Goal: Navigation & Orientation: Find specific page/section

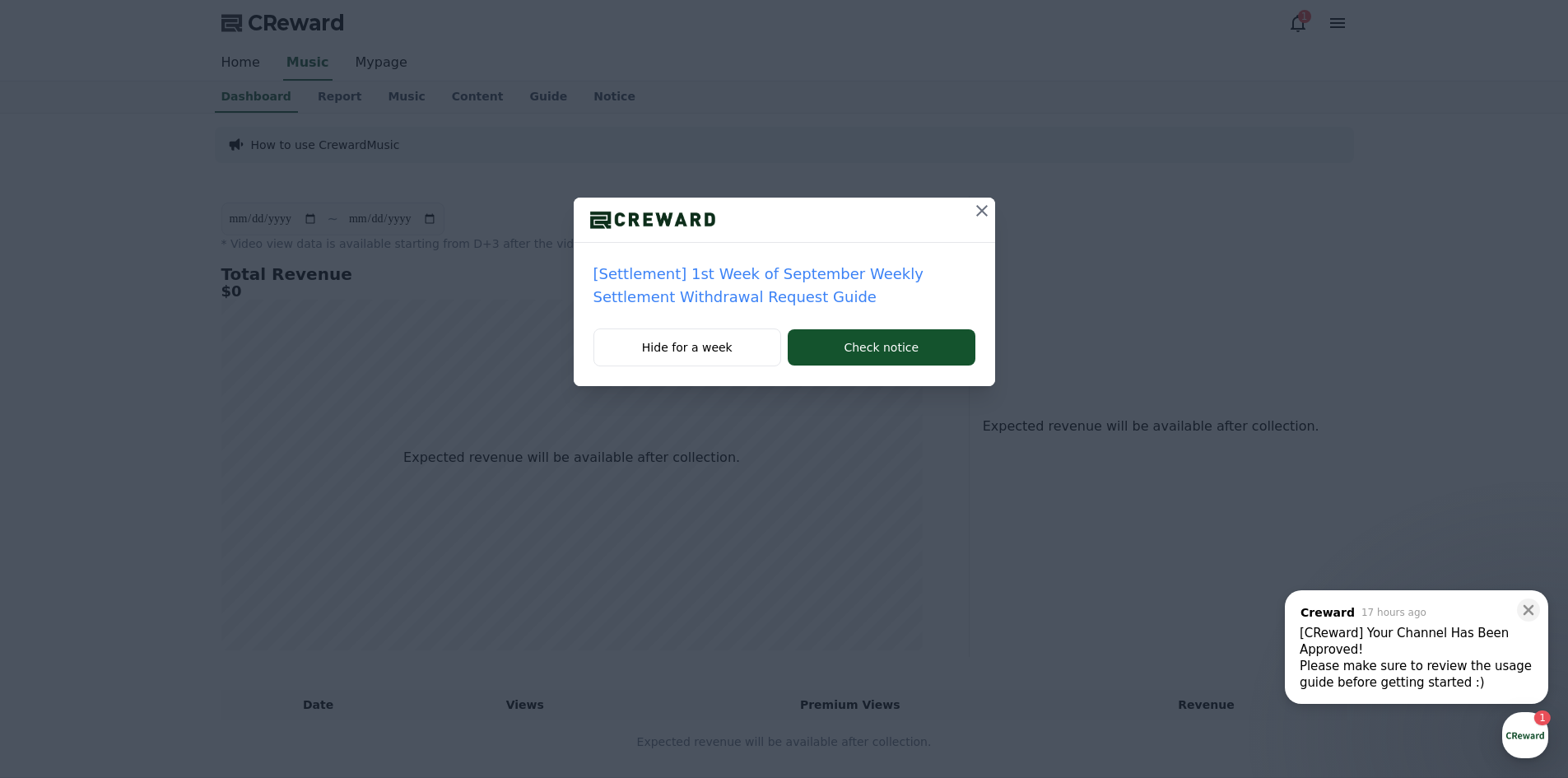
click at [978, 215] on icon at bounding box center [982, 211] width 11 height 11
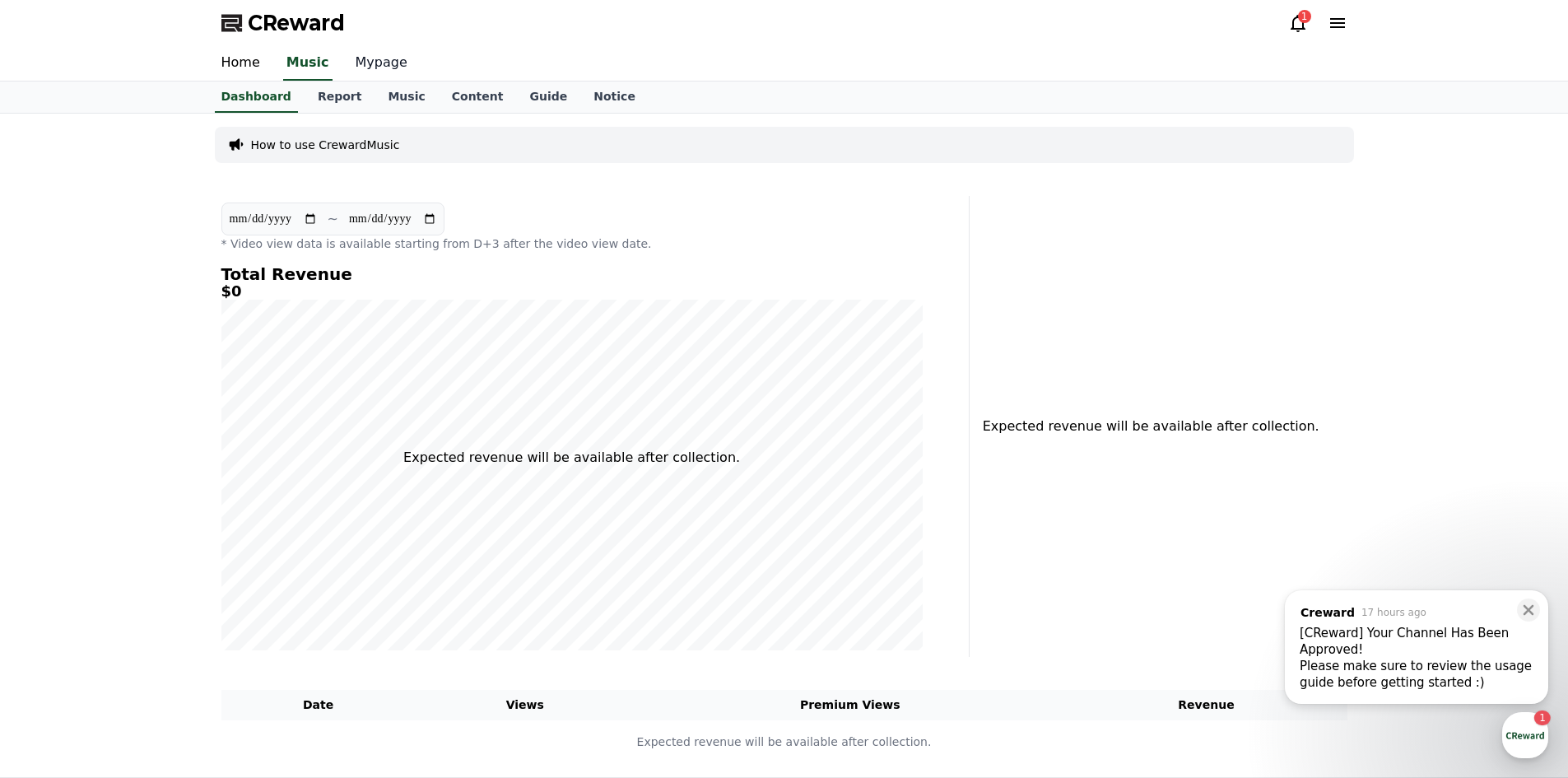
click at [359, 59] on link "Mypage" at bounding box center [382, 63] width 79 height 34
select select "**********"
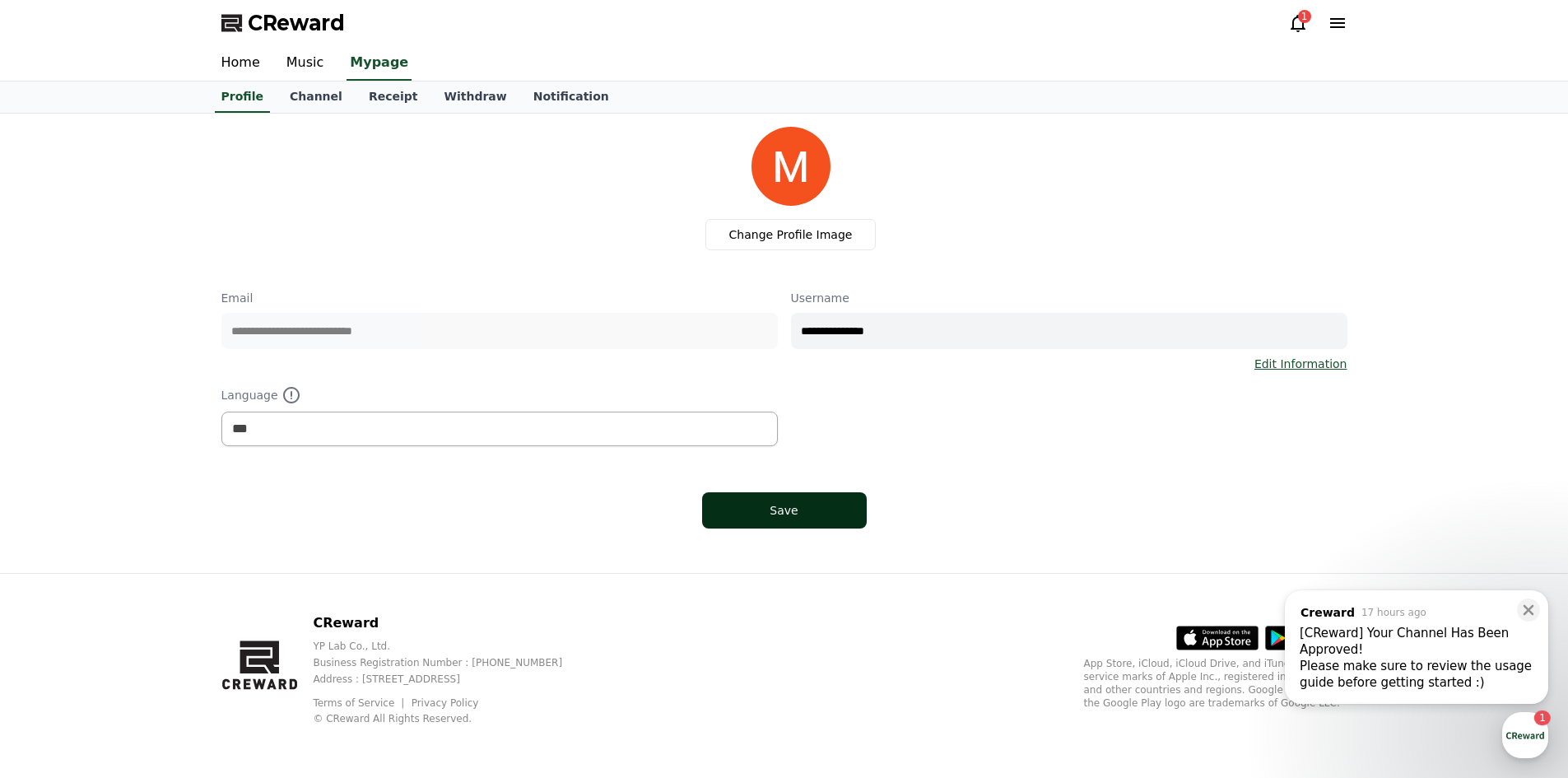
click at [822, 525] on button "Save" at bounding box center [784, 510] width 164 height 36
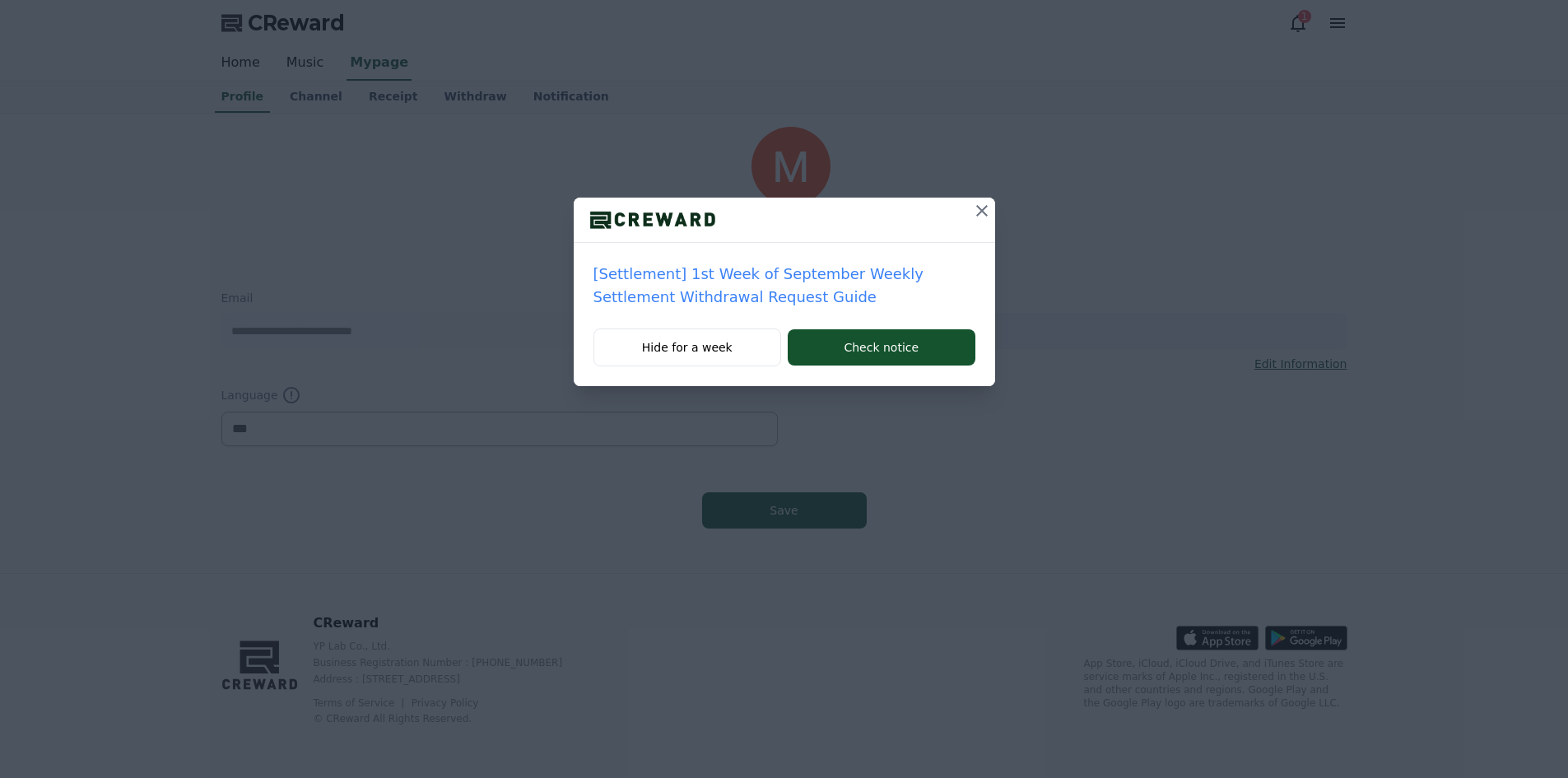
select select "**********"
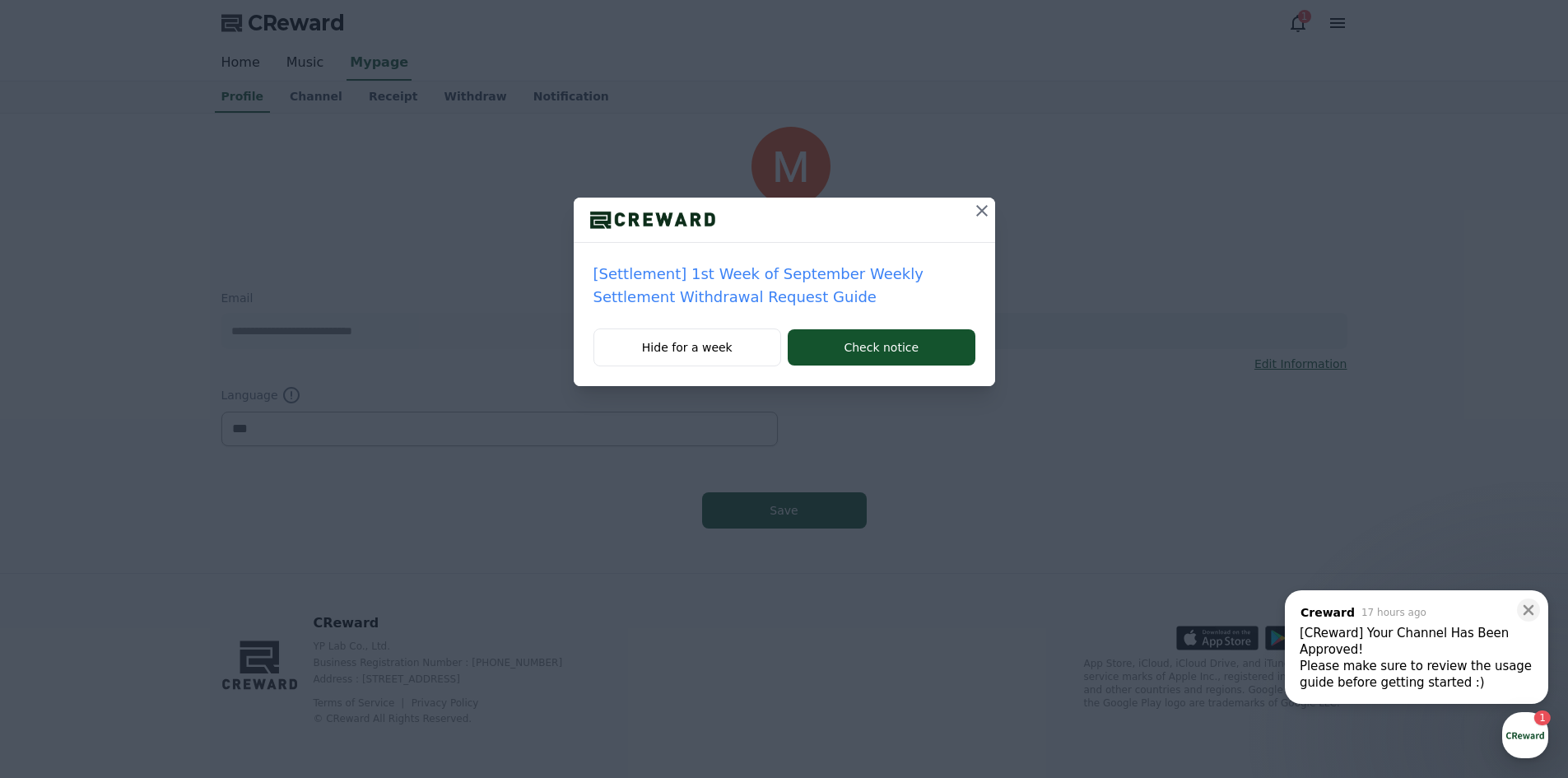
click at [982, 213] on icon at bounding box center [981, 210] width 19 height 19
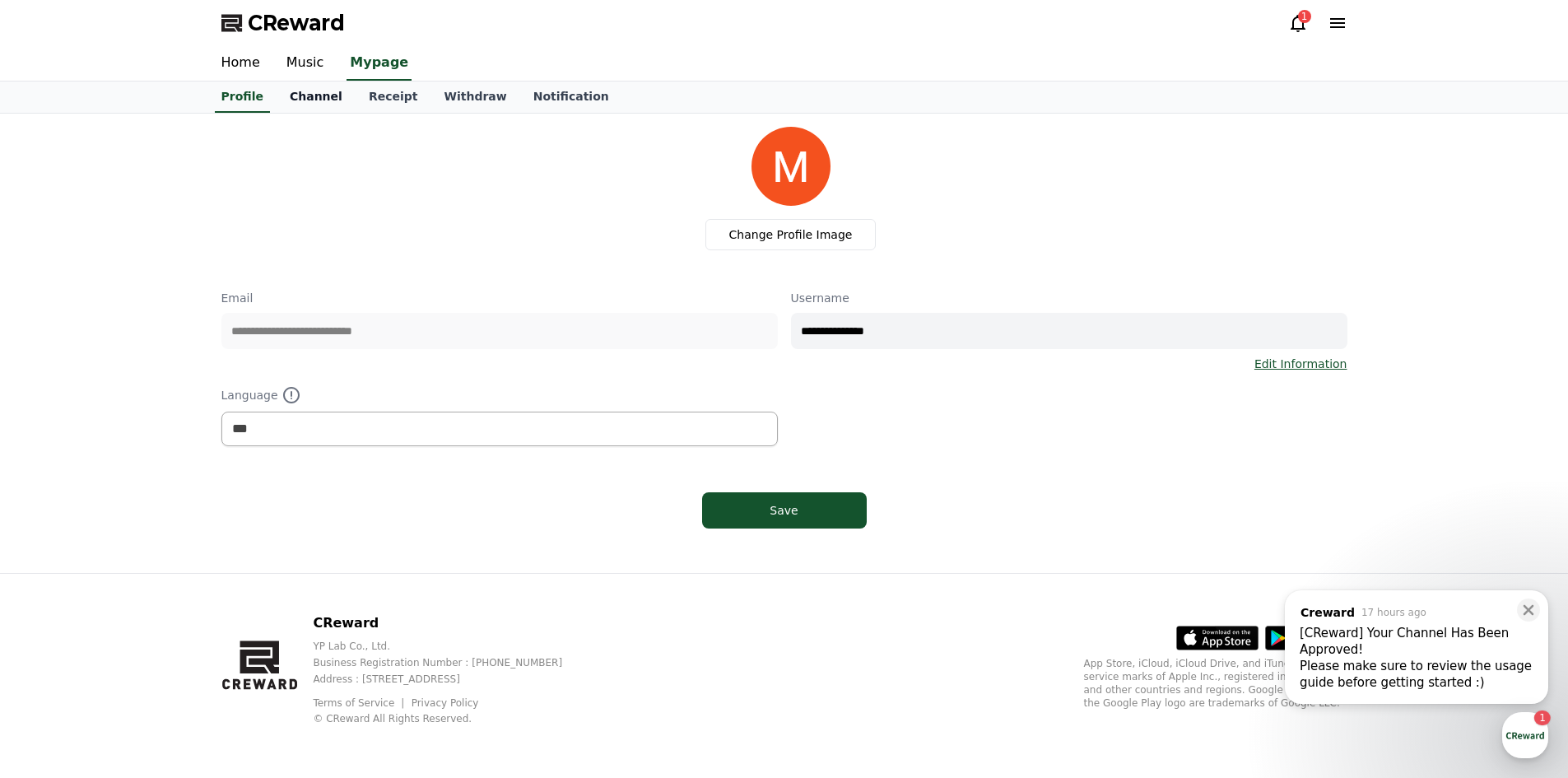
click at [313, 103] on link "Channel" at bounding box center [316, 97] width 79 height 31
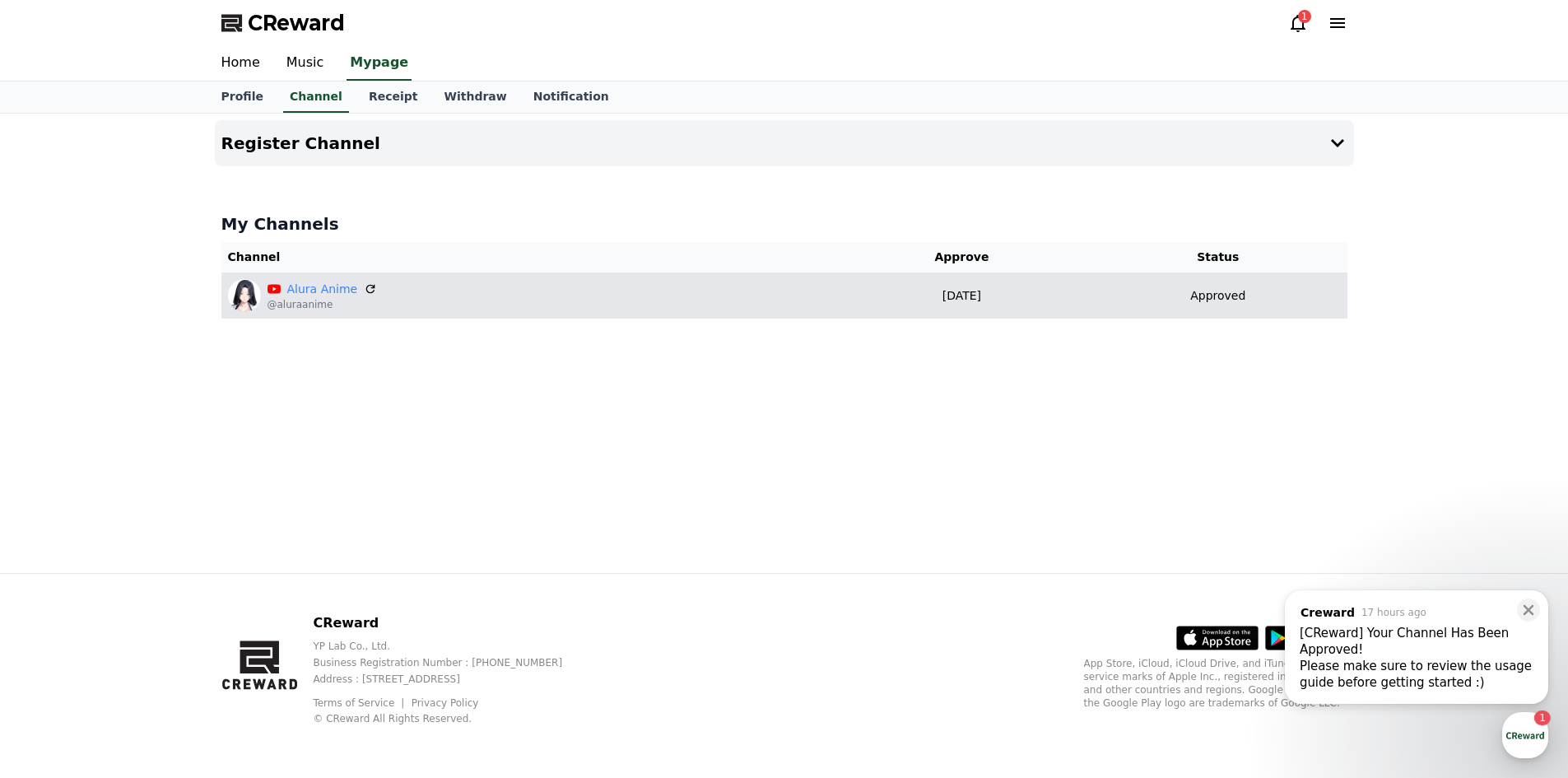
click at [421, 300] on div "Alura Anime @aluraanime" at bounding box center [529, 296] width 601 height 33
click at [321, 293] on link "Alura Anime" at bounding box center [322, 289] width 71 height 18
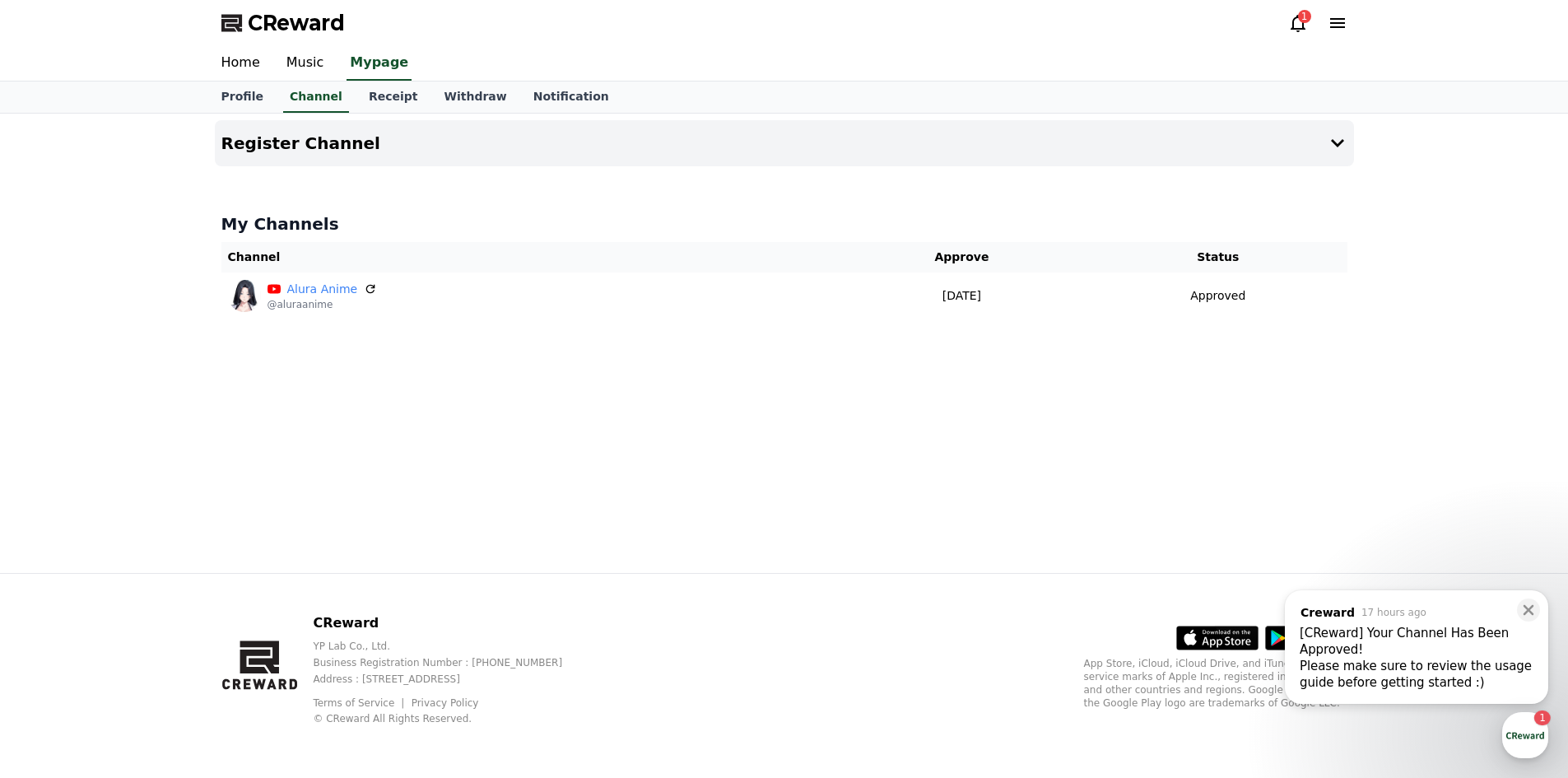
drag, startPoint x: 760, startPoint y: 286, endPoint x: 499, endPoint y: 382, distance: 278.1
click at [499, 382] on div "Register Channel My Channels Channel Approve Status Alura Anime @aluraanime [DA…" at bounding box center [784, 343] width 1152 height 459
click at [380, 102] on link "Receipt" at bounding box center [394, 97] width 76 height 31
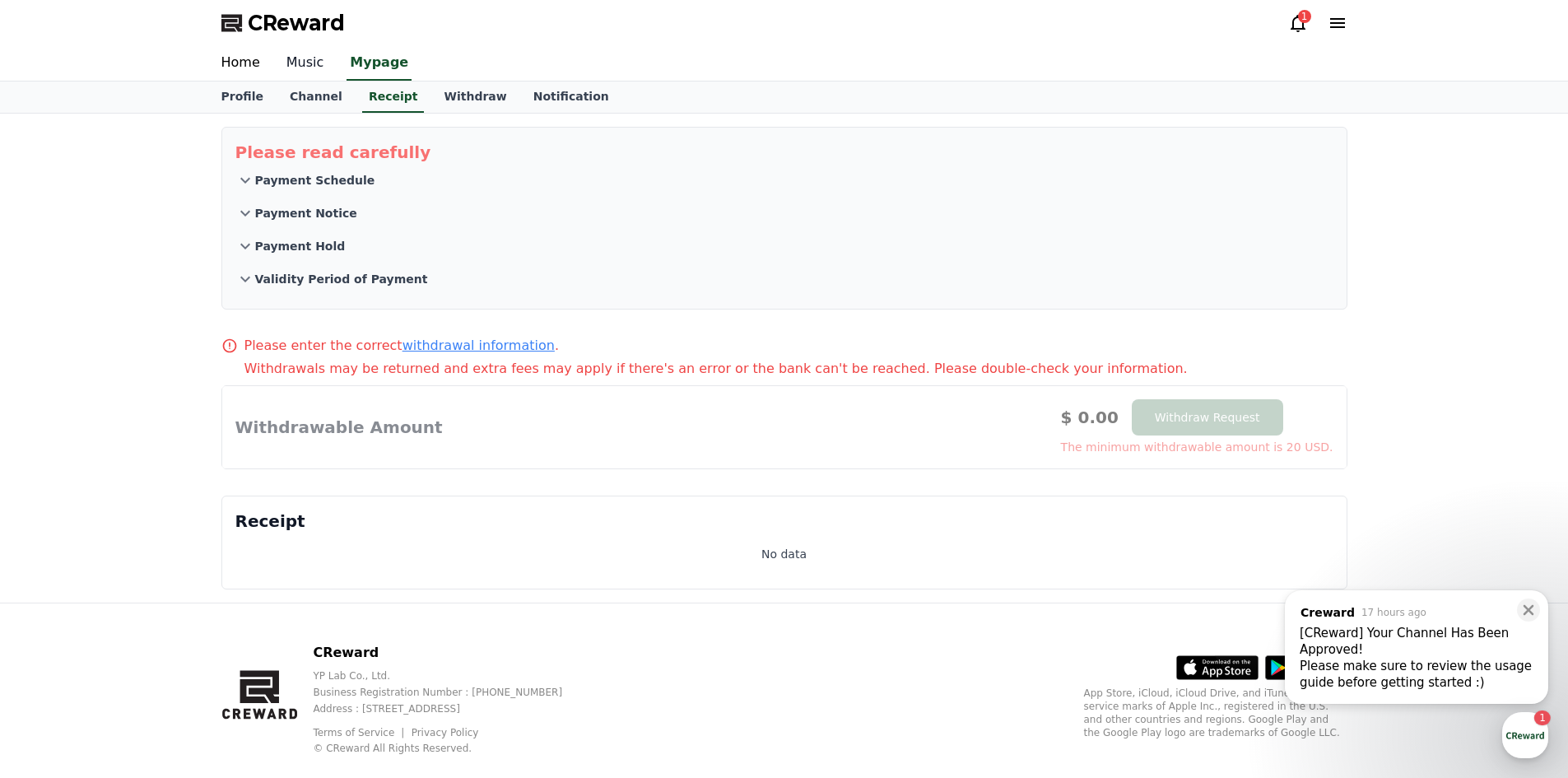
click at [296, 64] on link "Music" at bounding box center [305, 63] width 64 height 34
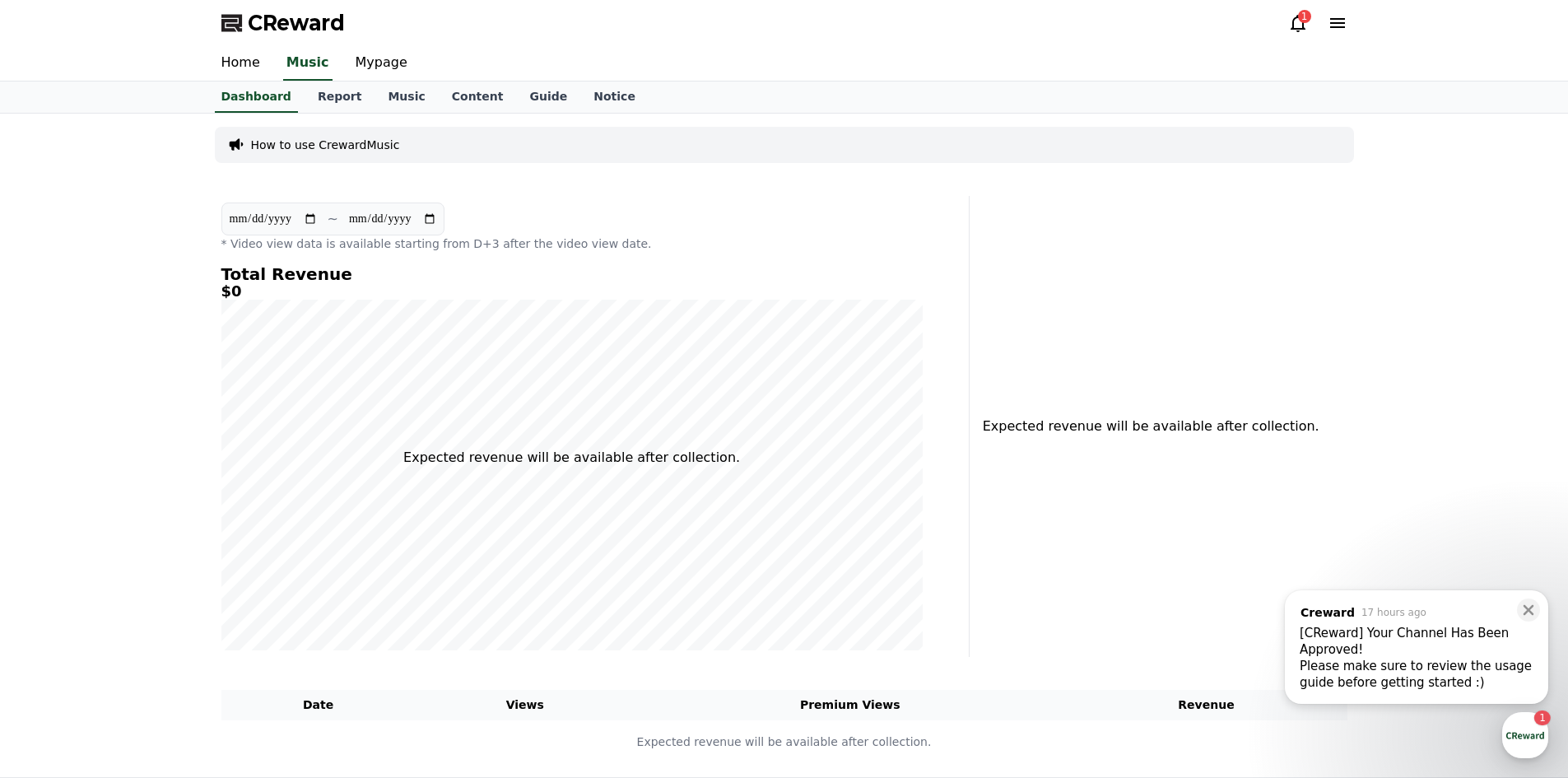
click at [366, 144] on p "How to use CrewardMusic" at bounding box center [325, 145] width 149 height 17
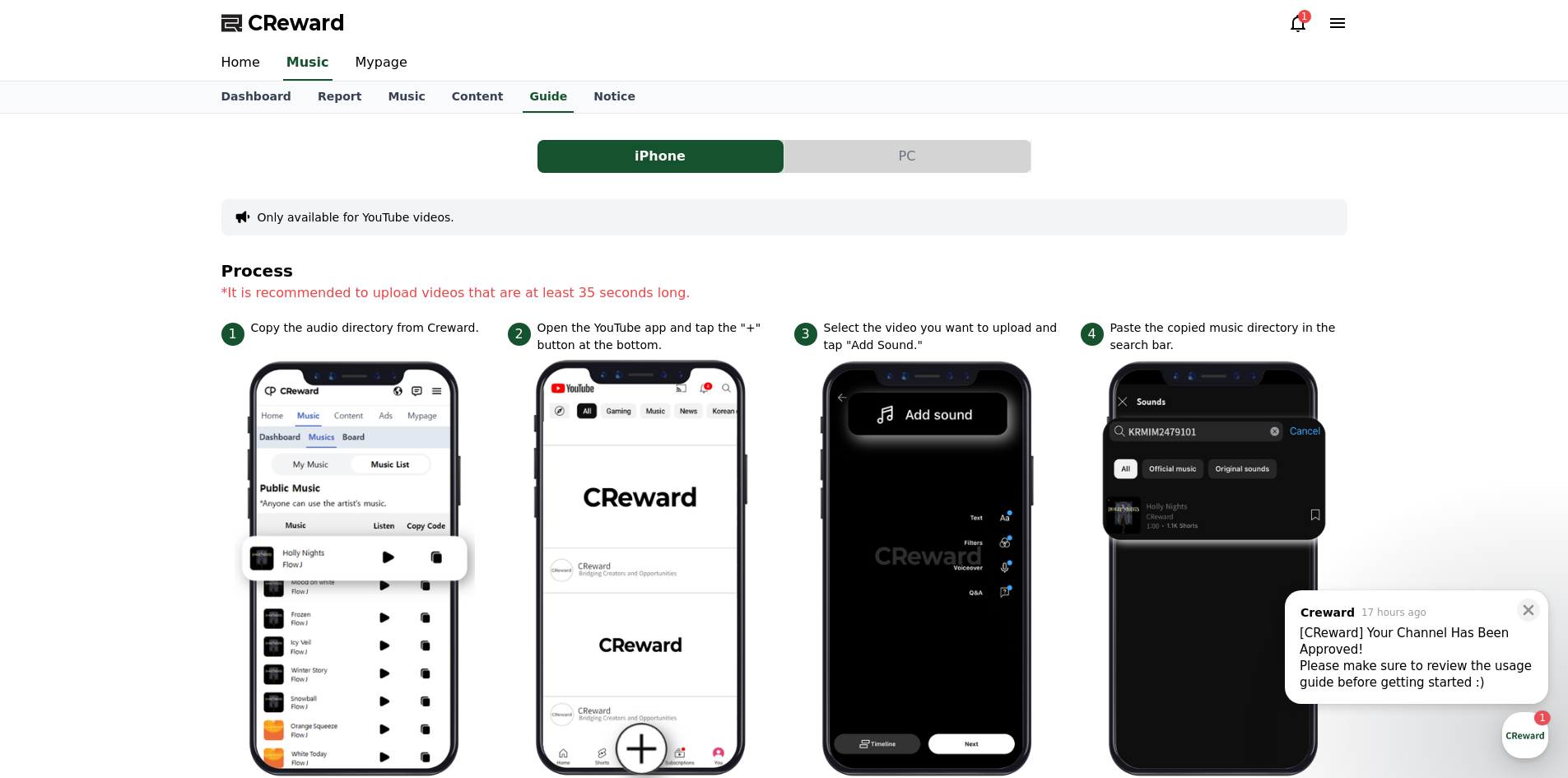
click at [877, 168] on button "PC" at bounding box center [907, 156] width 246 height 33
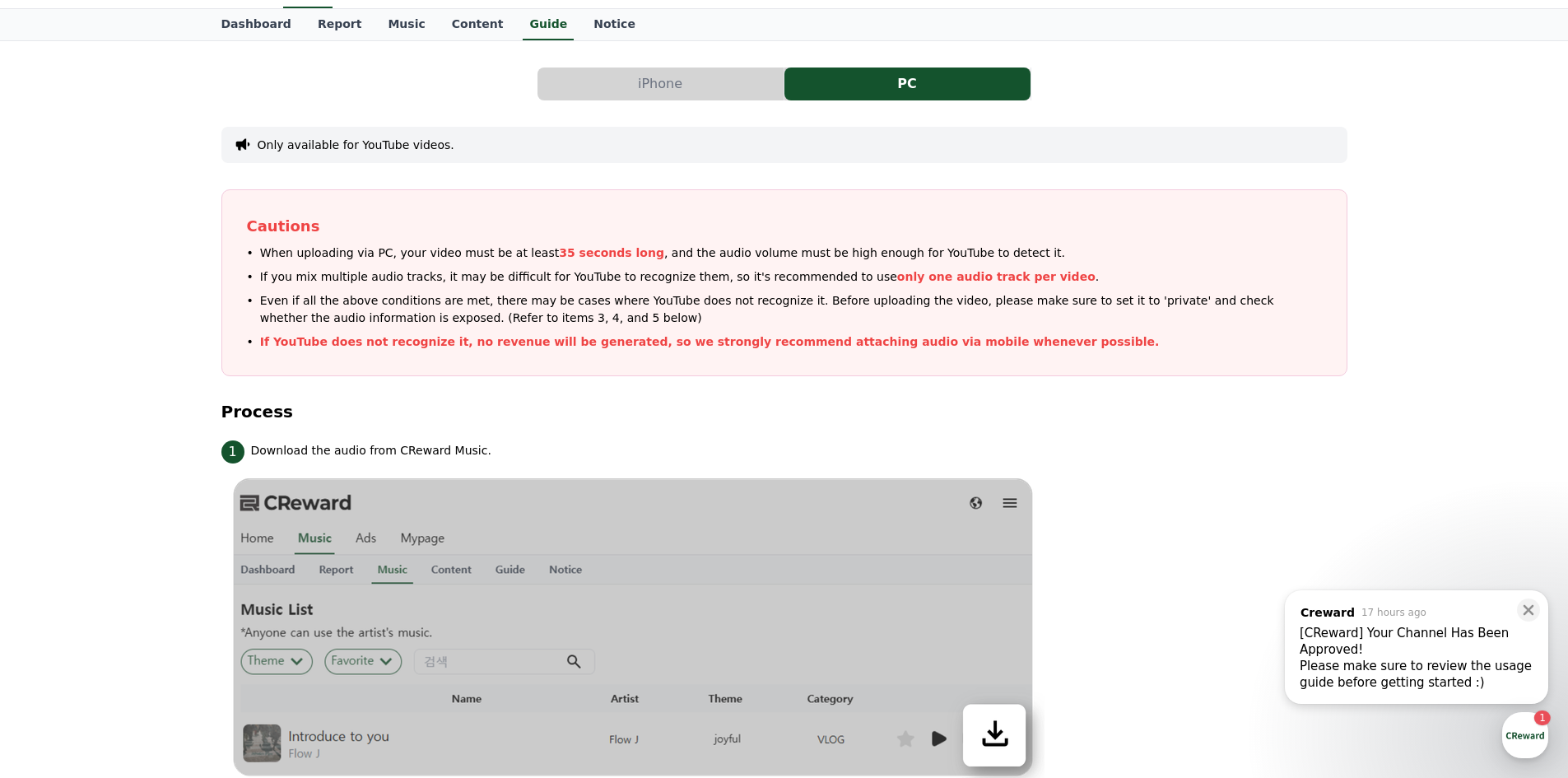
scroll to position [79, 0]
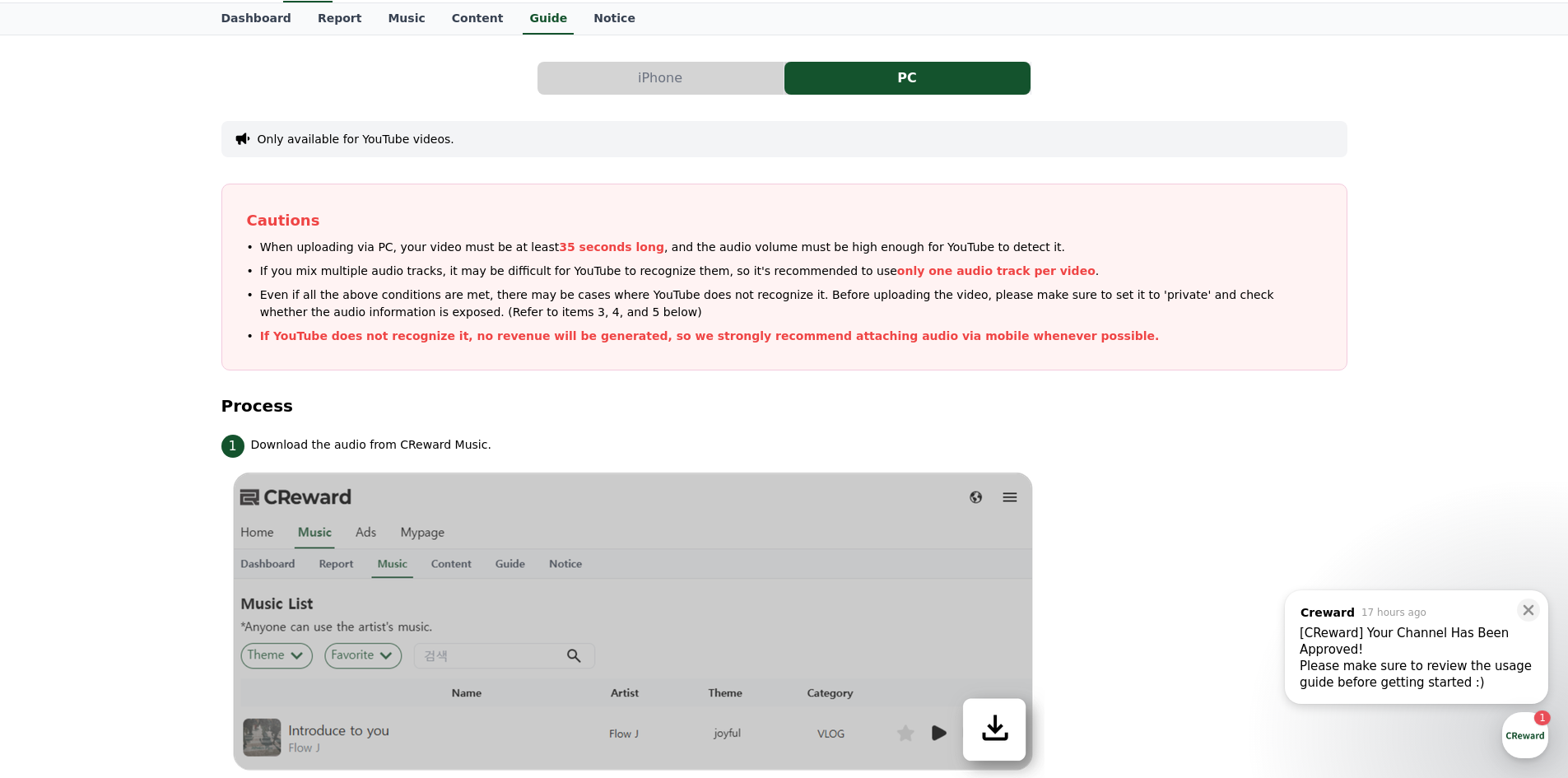
click at [601, 66] on button "iPhone" at bounding box center [661, 79] width 246 height 33
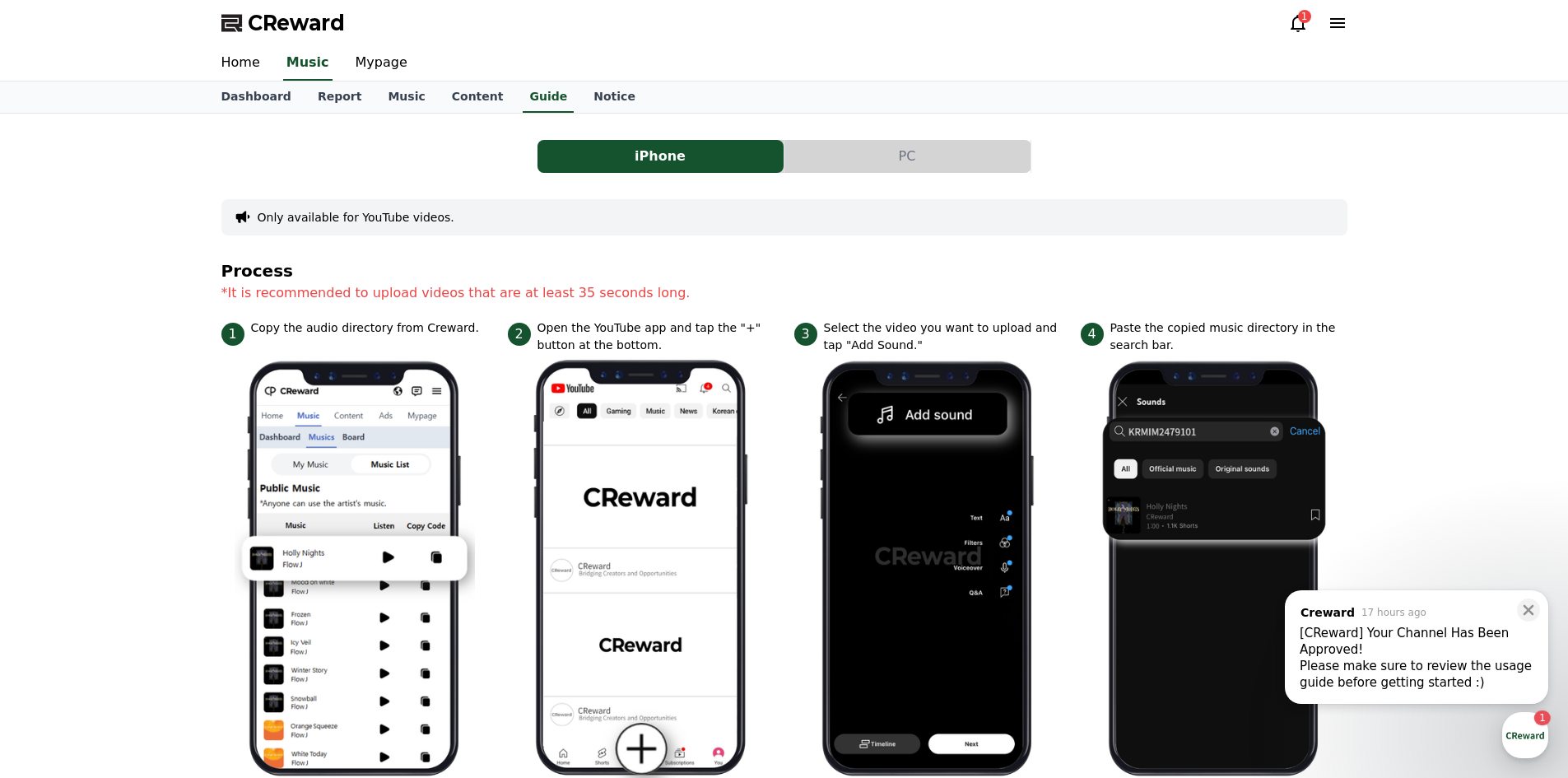
click at [863, 152] on button "PC" at bounding box center [907, 156] width 246 height 33
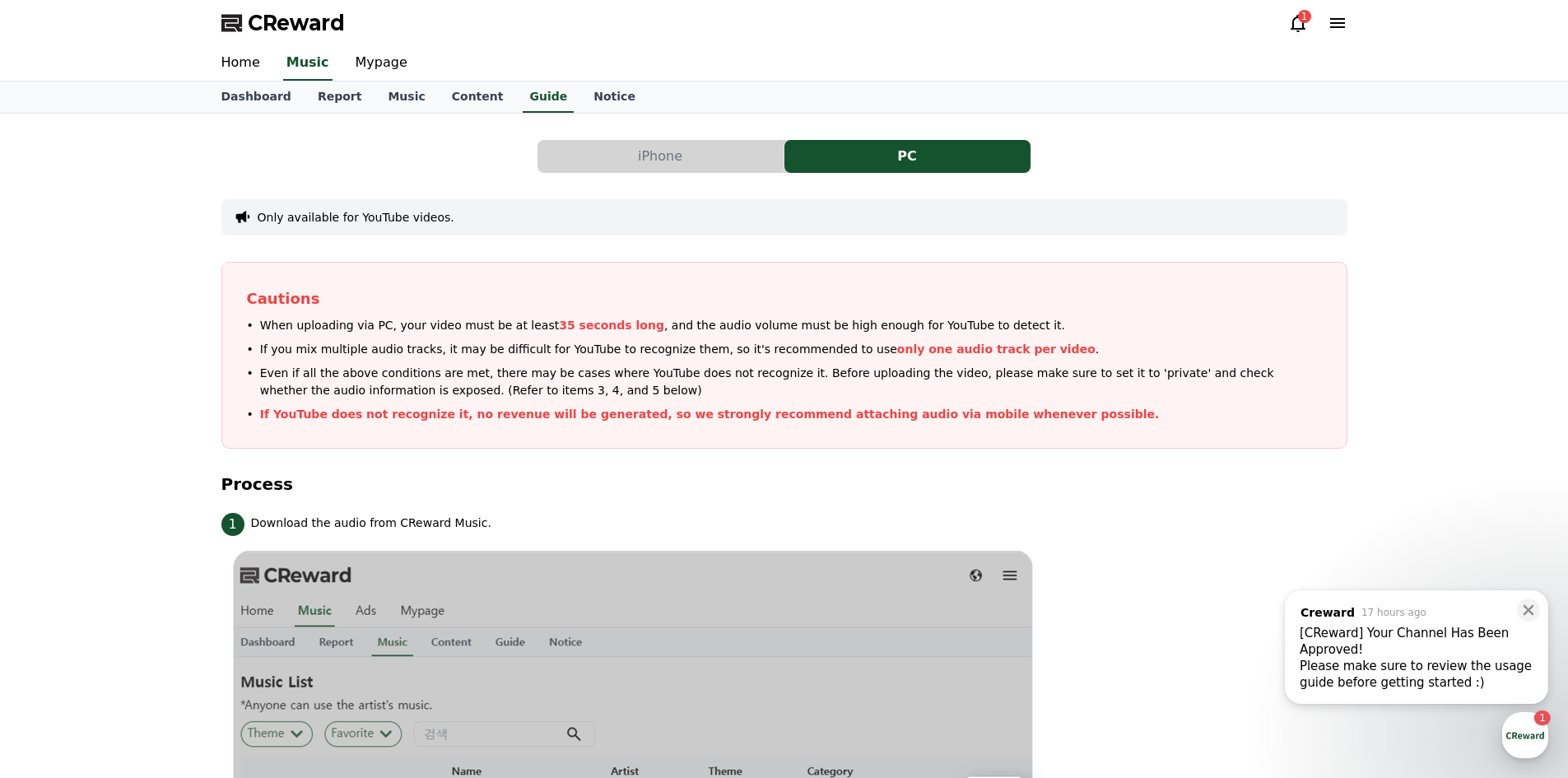
click at [580, 150] on button "iPhone" at bounding box center [661, 156] width 246 height 33
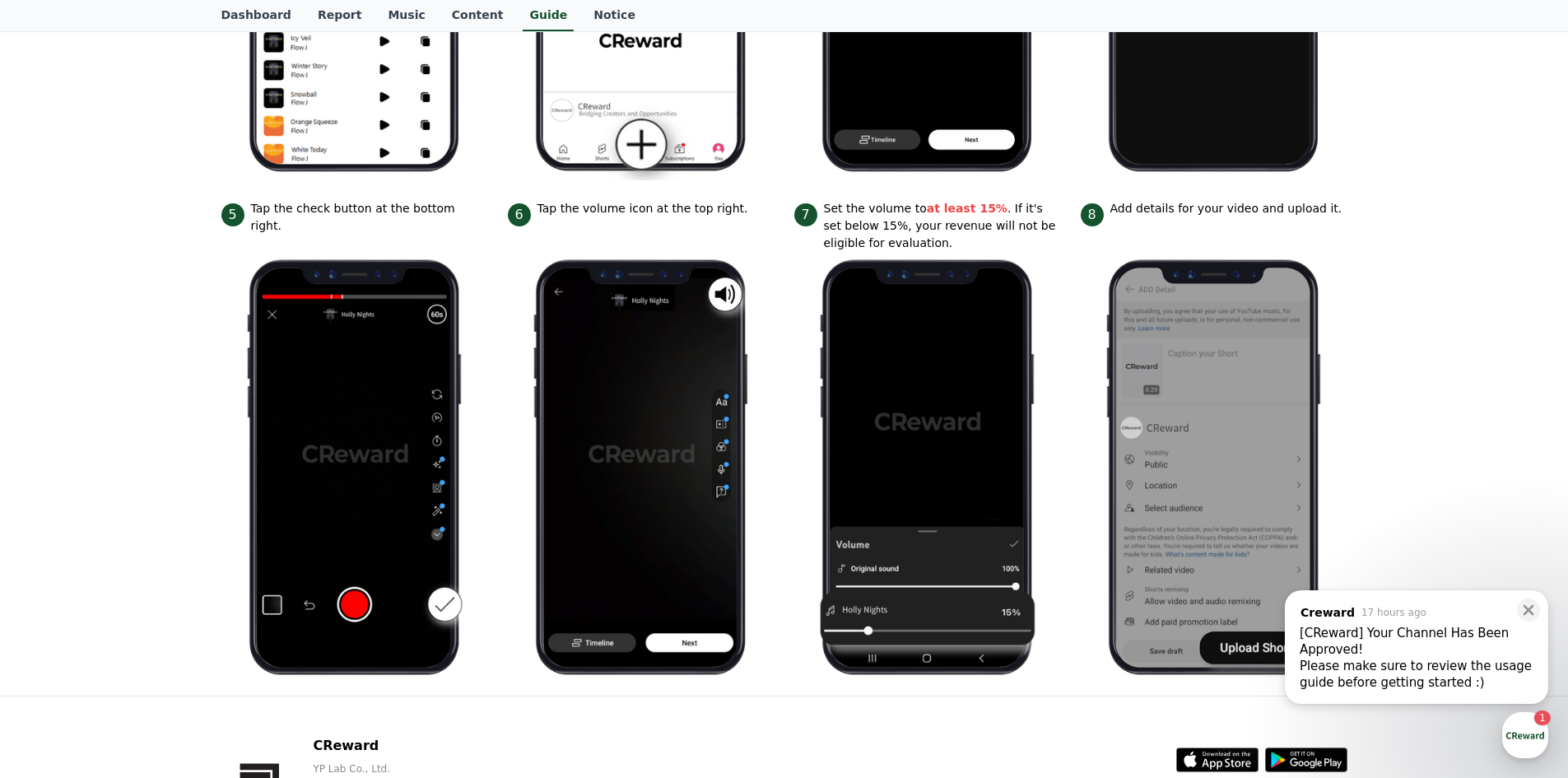
scroll to position [610, 0]
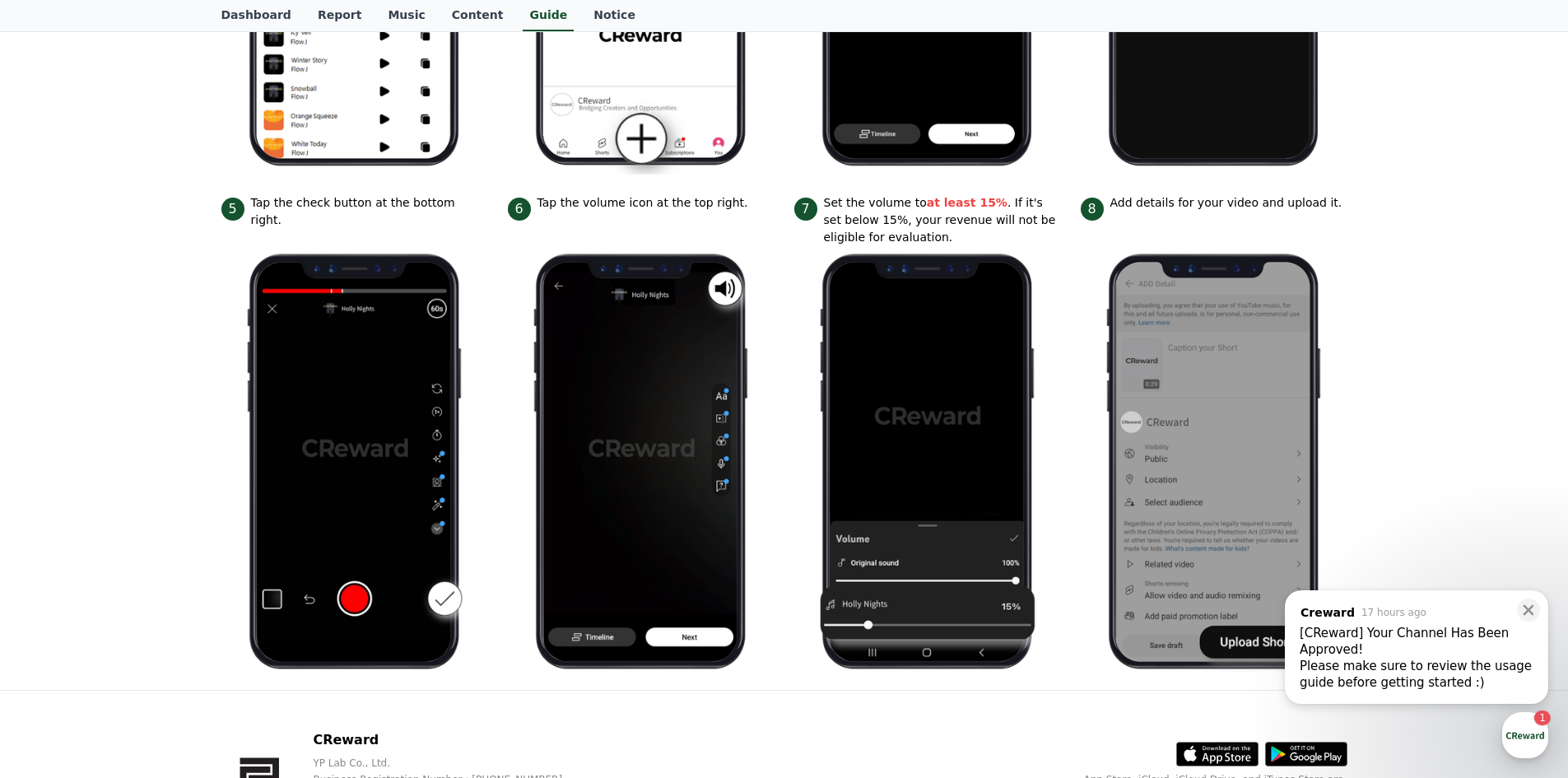
click at [1427, 679] on div "Please make sure to review the usage guide before getting started :) ​" at bounding box center [1416, 675] width 234 height 33
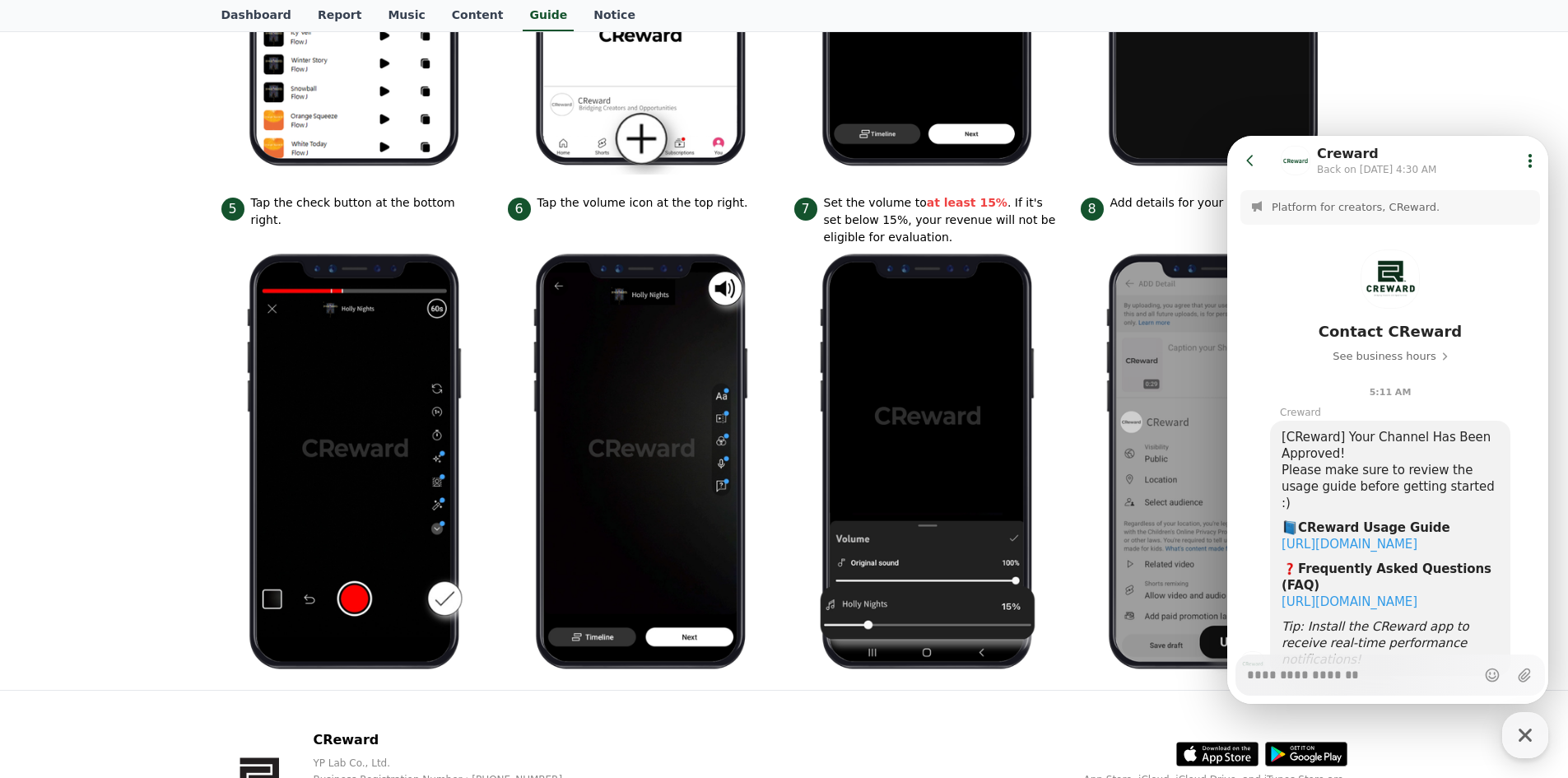
scroll to position [56, 0]
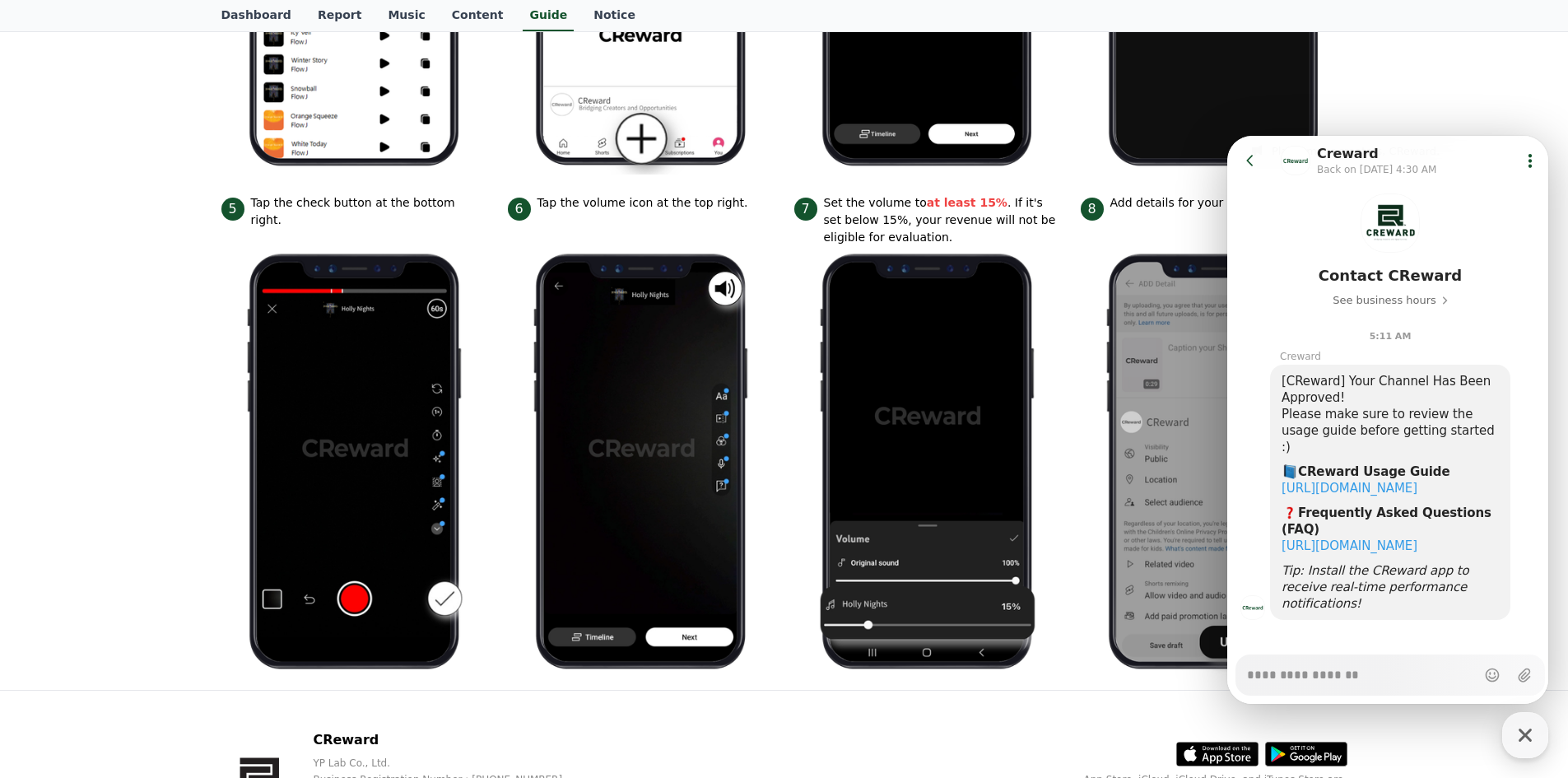
click at [1261, 147] on button "Go to previous page" at bounding box center [1257, 161] width 43 height 33
type textarea "*"
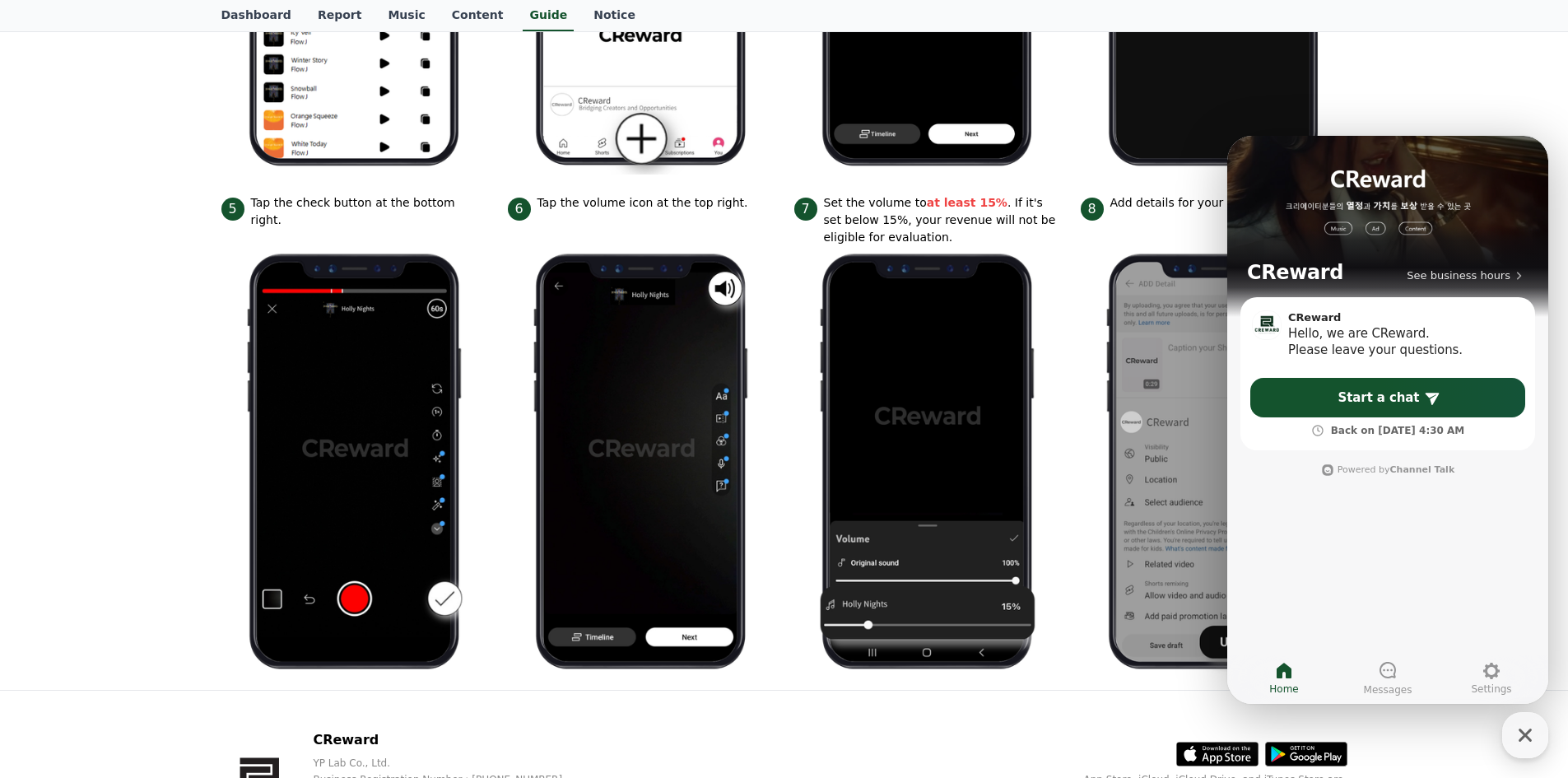
click at [1449, 72] on div "iPhone PC Only available for YouTube videos. Process *It is recommended to uplo…" at bounding box center [784, 97] width 1568 height 1186
click at [1437, 89] on div "iPhone PC Only available for YouTube videos. Process *It is recommended to uplo…" at bounding box center [784, 97] width 1568 height 1186
click at [1532, 738] on icon "button" at bounding box center [1525, 735] width 30 height 30
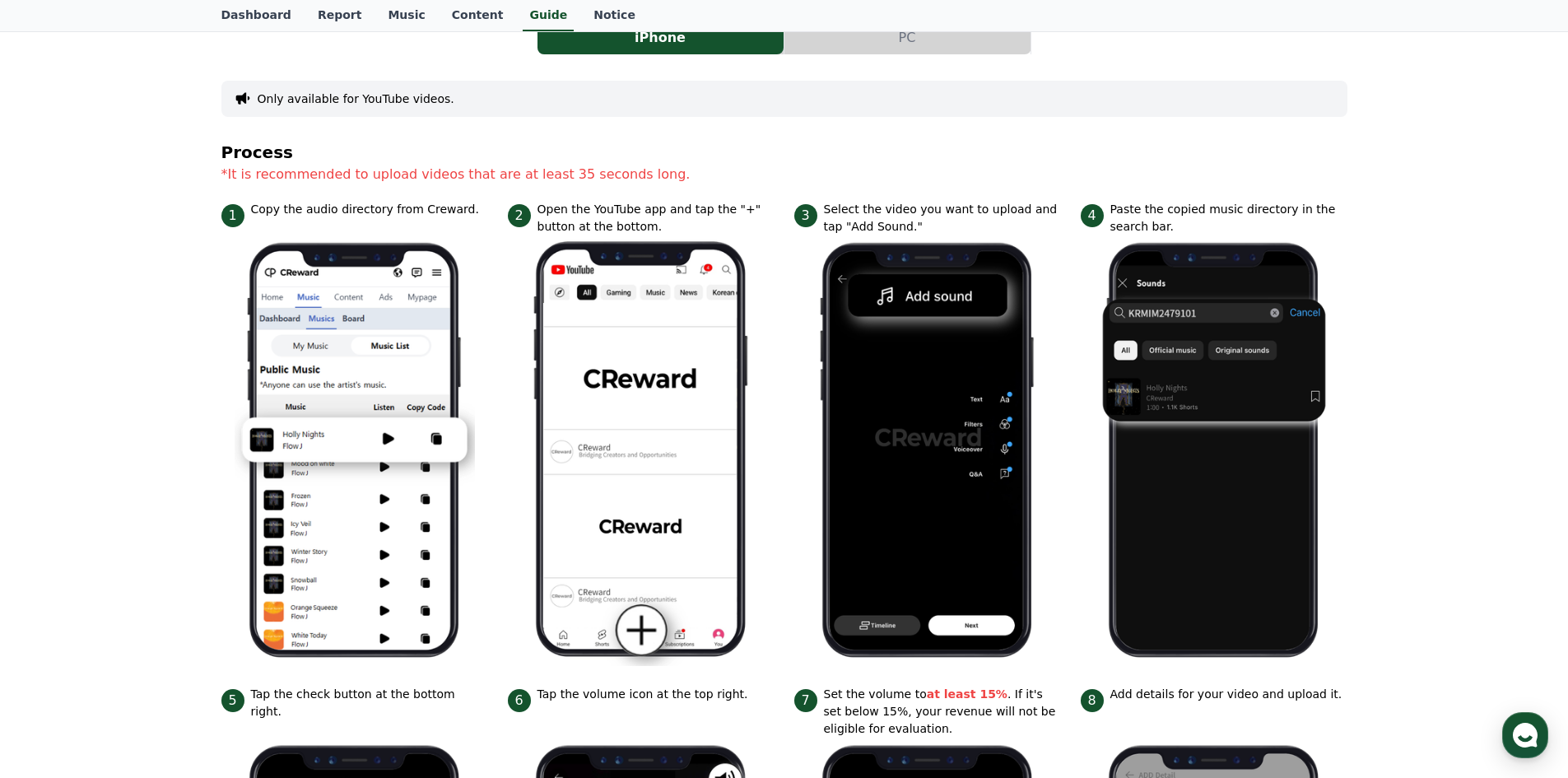
scroll to position [0, 0]
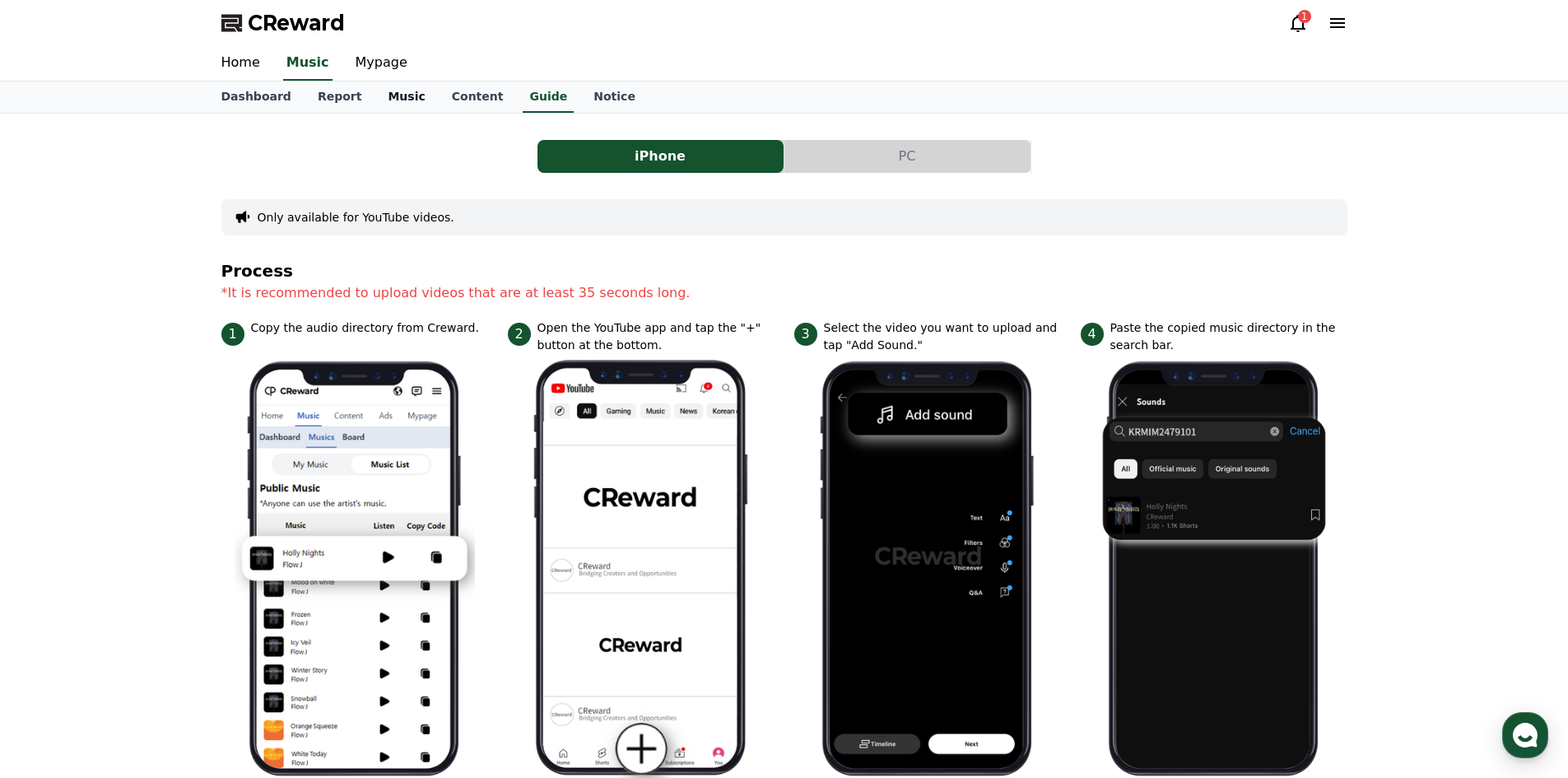
click at [401, 104] on link "Music" at bounding box center [406, 97] width 64 height 31
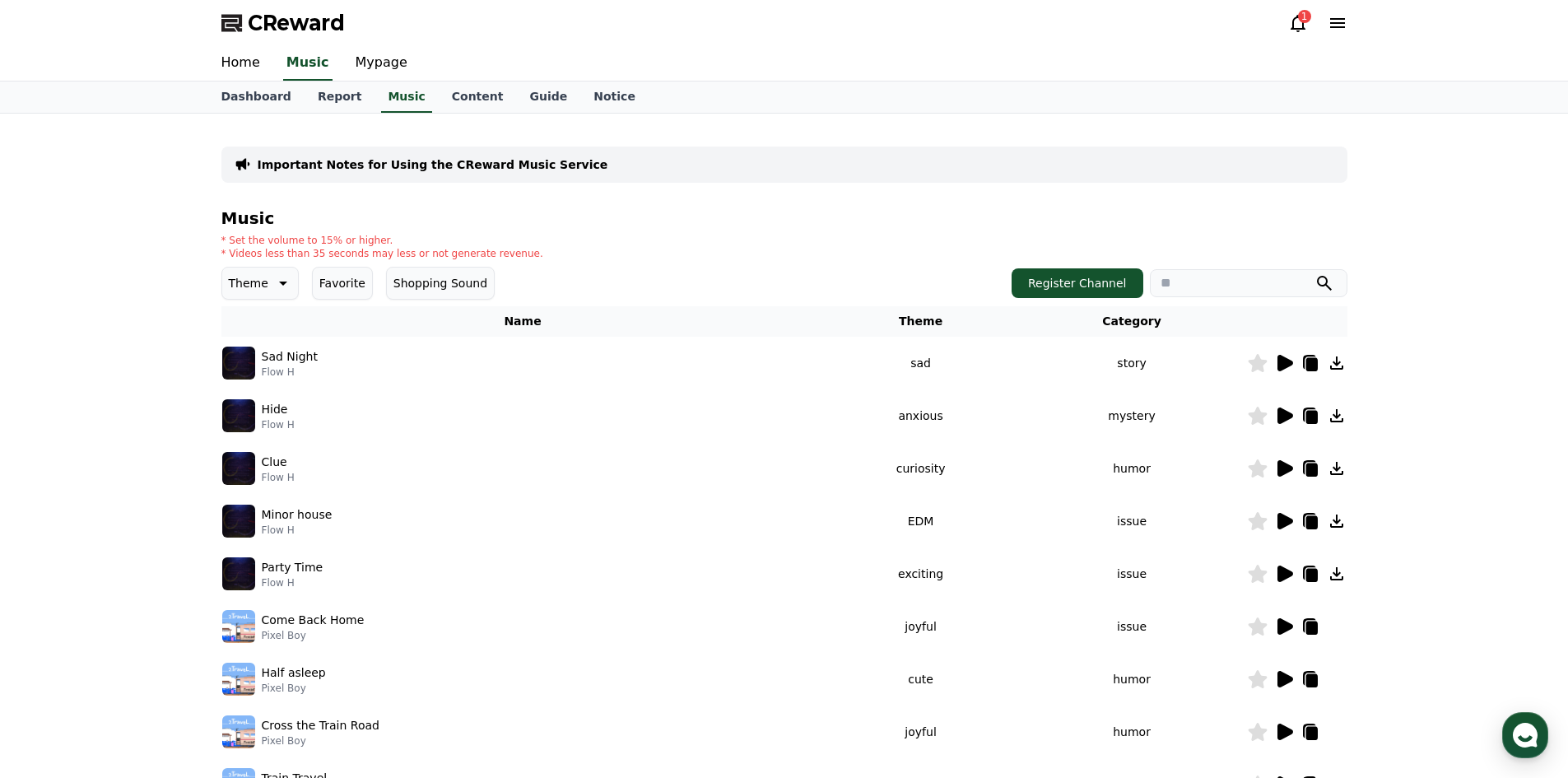
click at [1287, 372] on icon at bounding box center [1283, 362] width 19 height 19
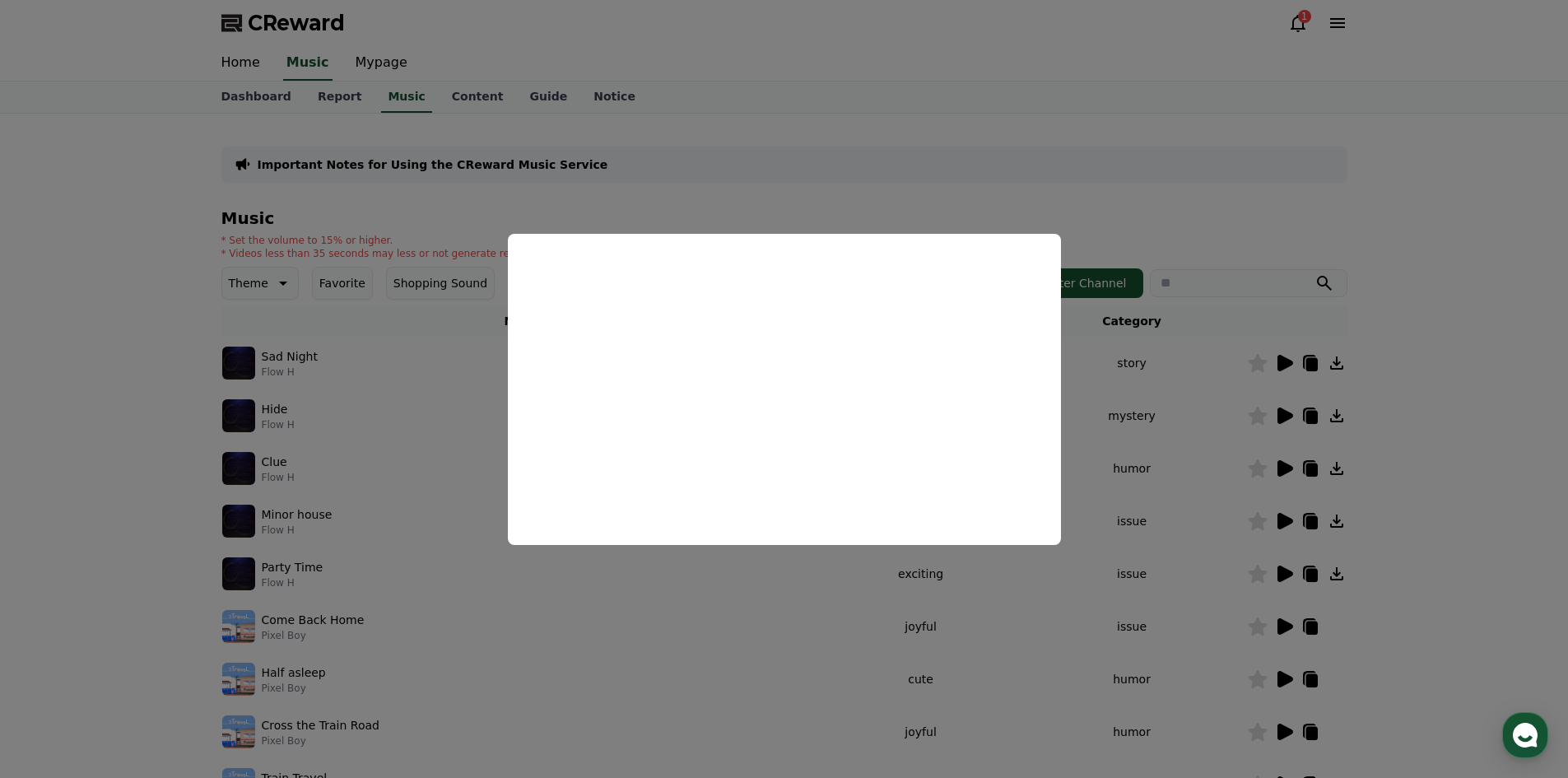
click at [1432, 237] on button "close modal" at bounding box center [784, 389] width 1568 height 778
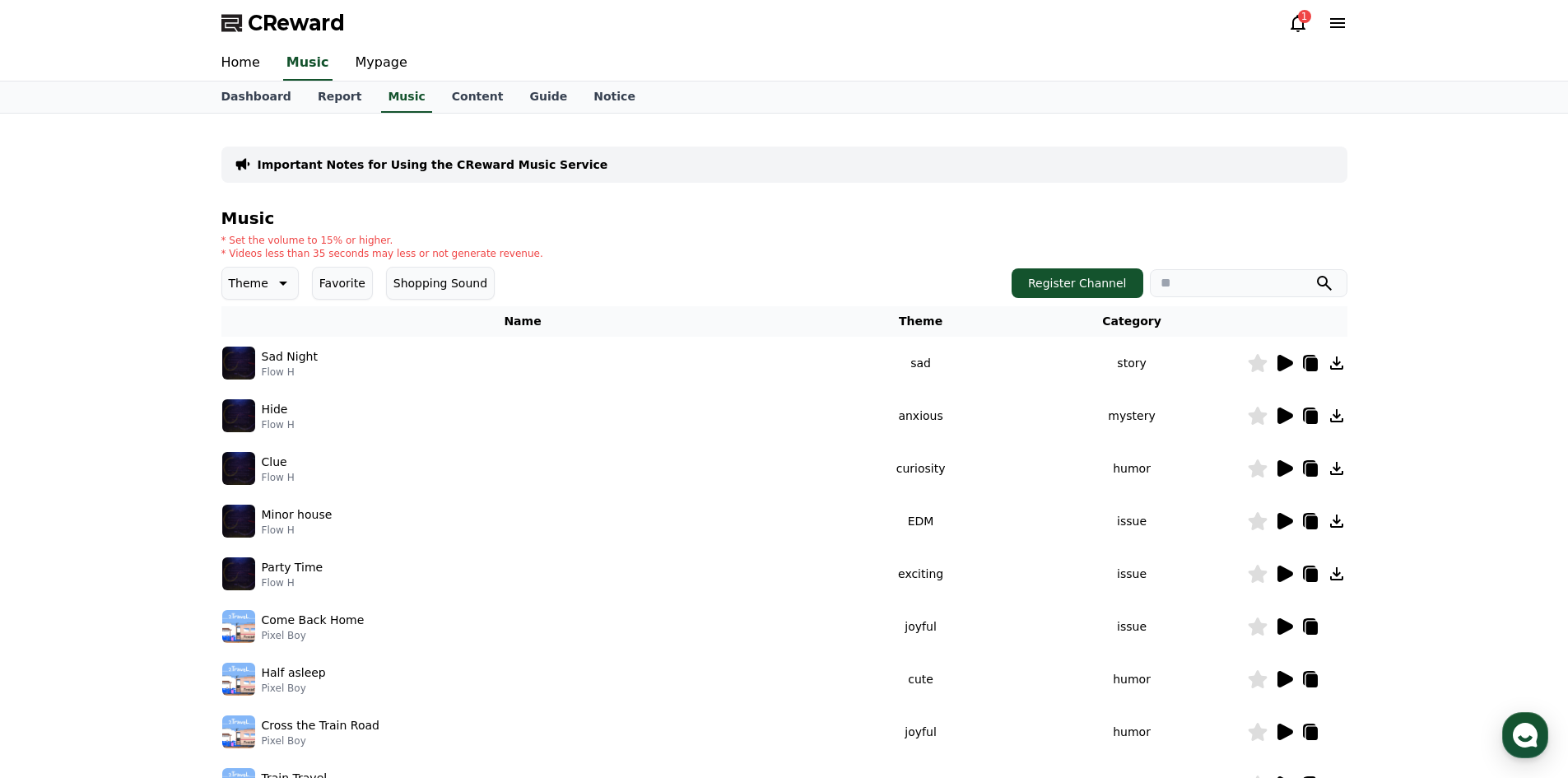
click at [1308, 365] on icon at bounding box center [1311, 365] width 11 height 13
click at [1095, 275] on button "Register Channel" at bounding box center [1077, 283] width 132 height 30
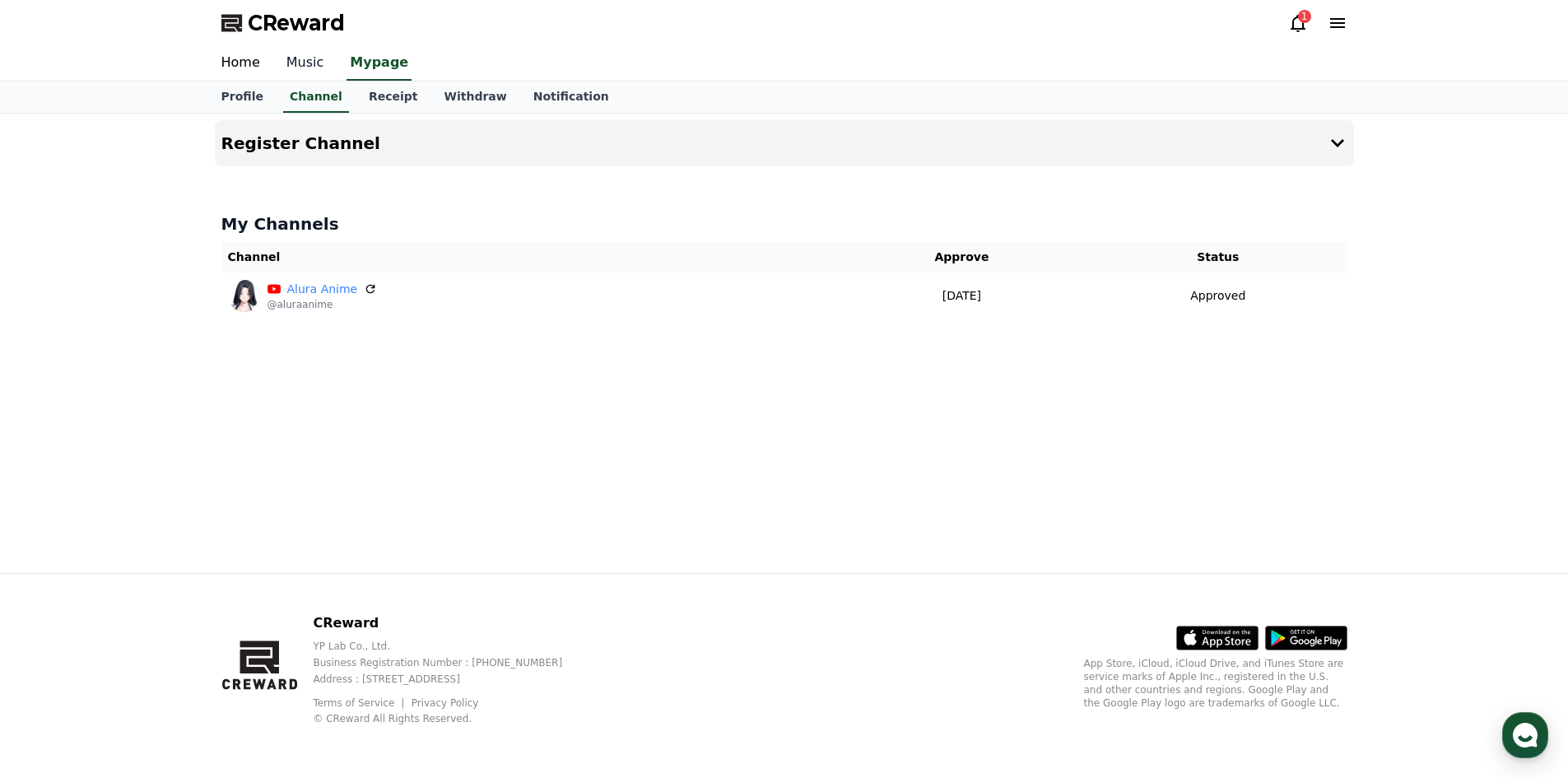
click at [286, 64] on link "Music" at bounding box center [305, 63] width 64 height 34
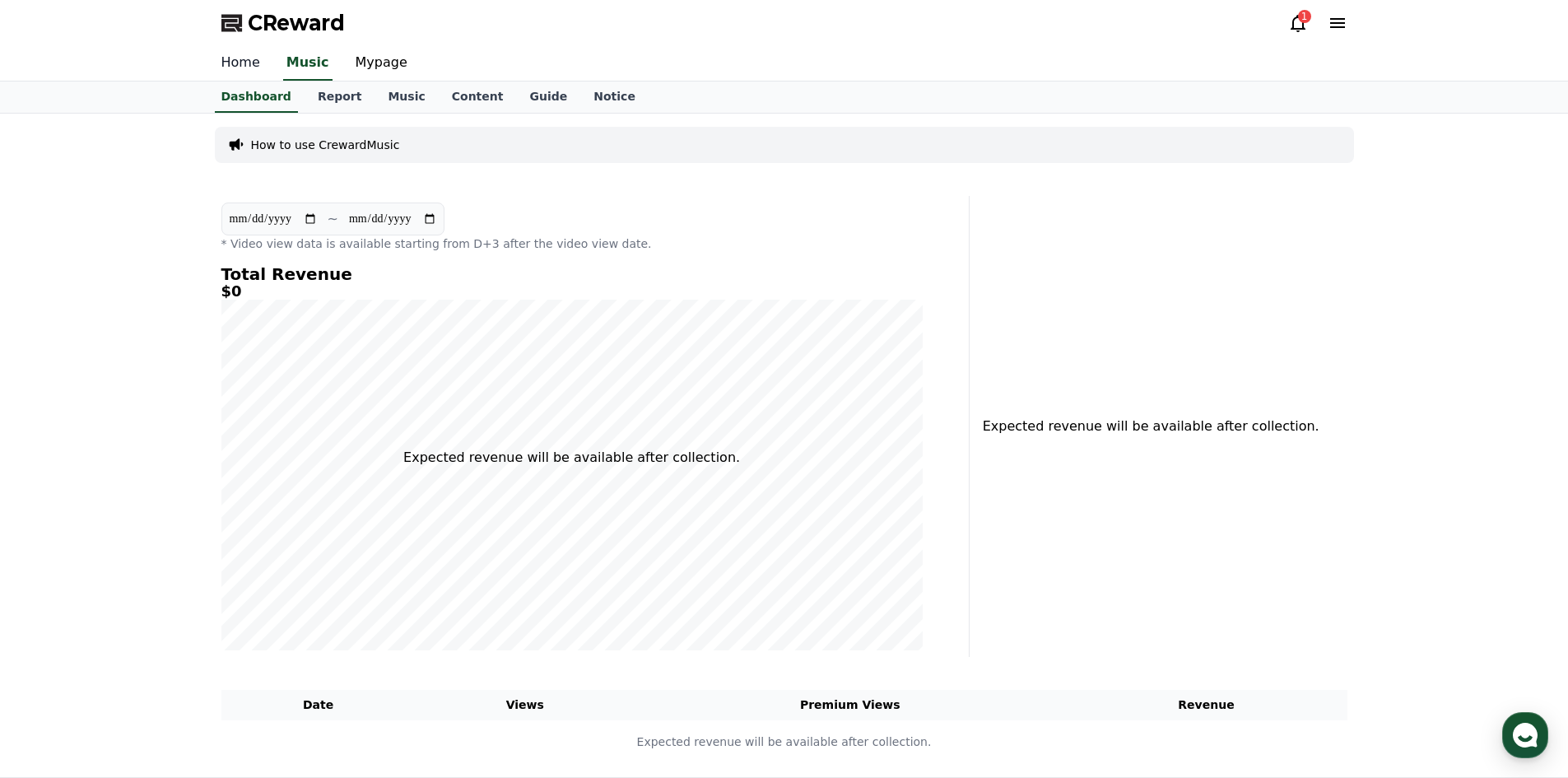
click at [249, 60] on link "Home" at bounding box center [240, 63] width 65 height 34
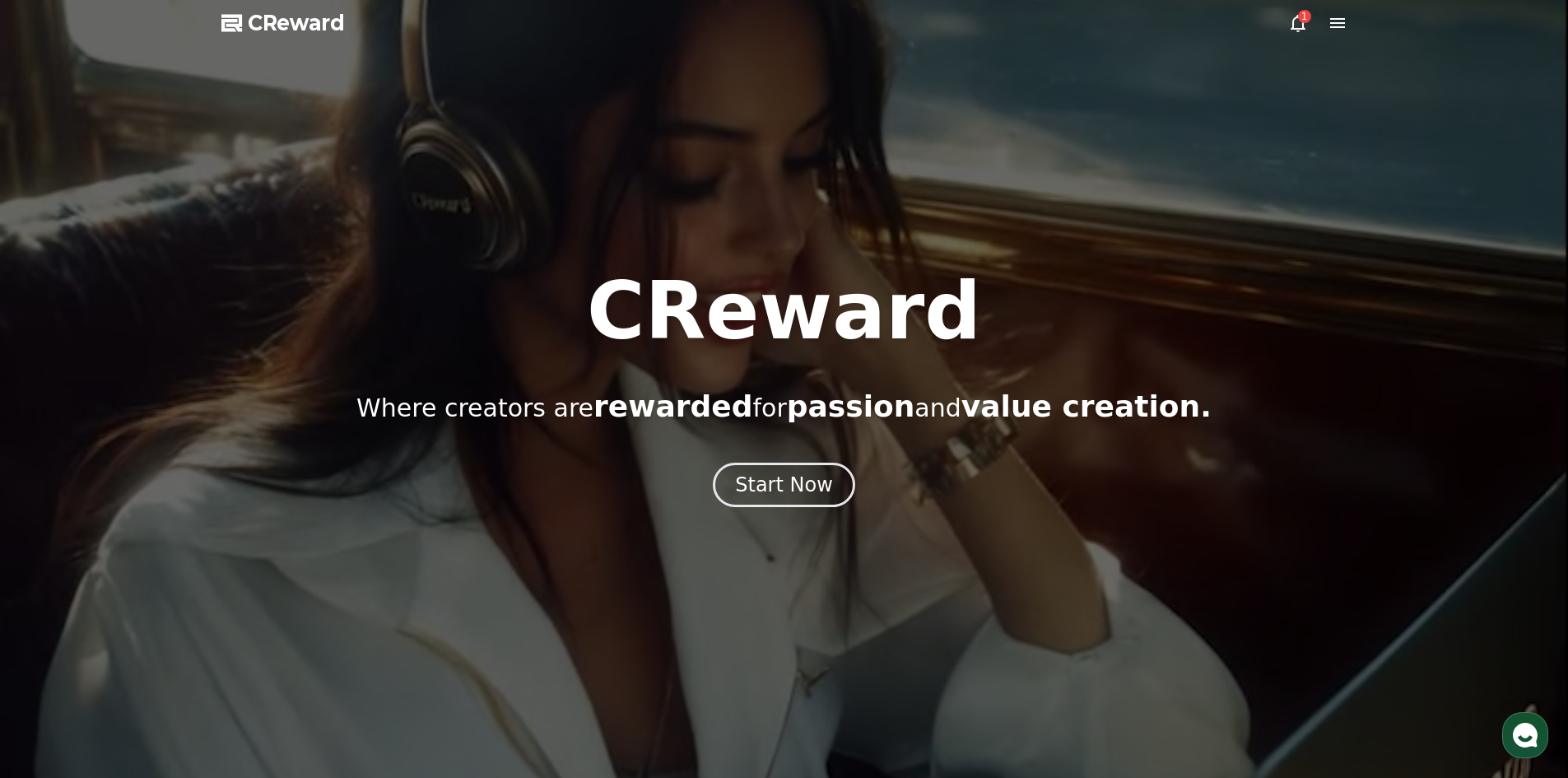
drag, startPoint x: 856, startPoint y: 489, endPoint x: 769, endPoint y: 455, distance: 93.4
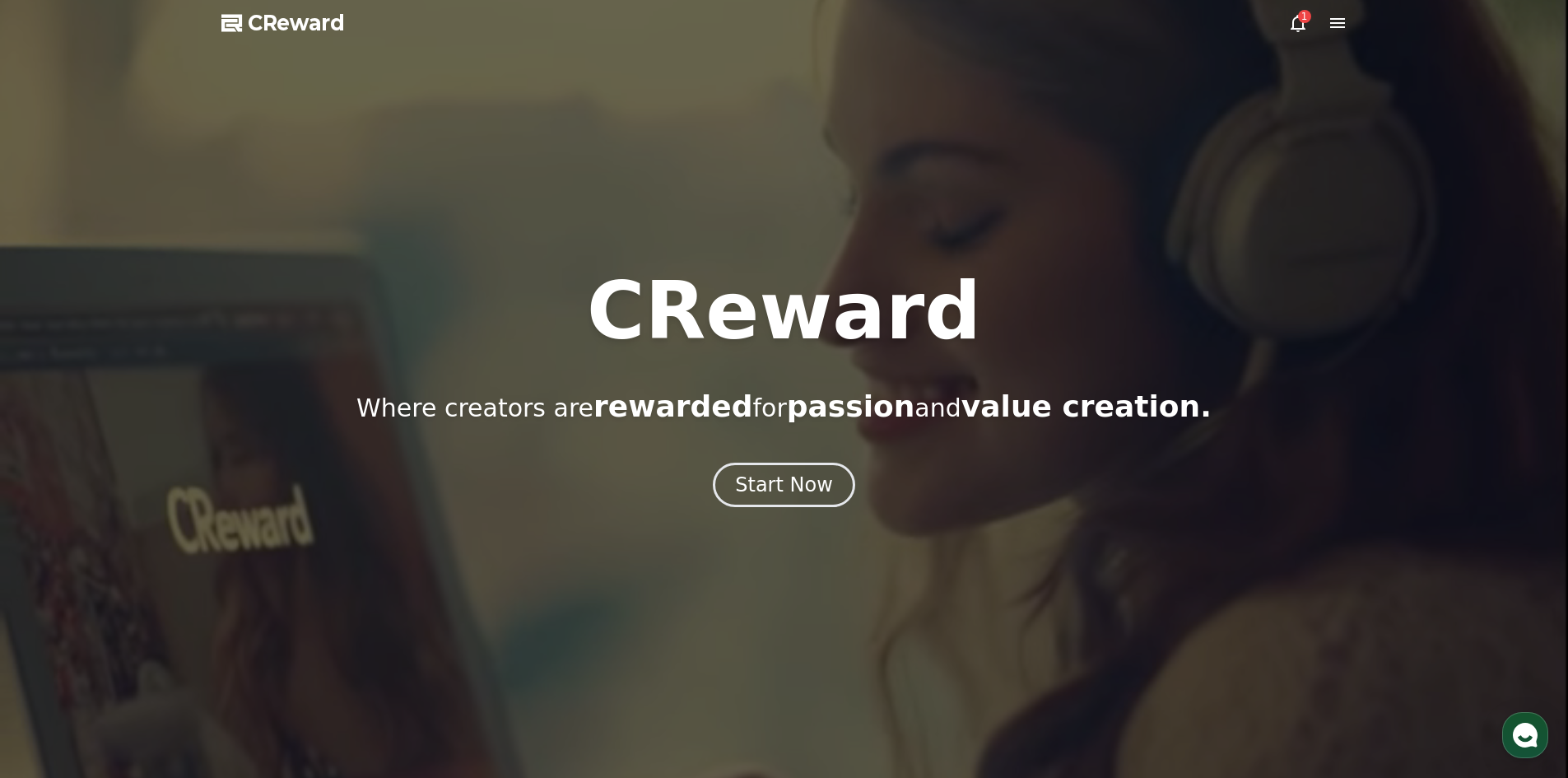
click at [769, 455] on div "CReward Where creators are rewarded for passion and value creation. Start Now" at bounding box center [784, 389] width 1568 height 236
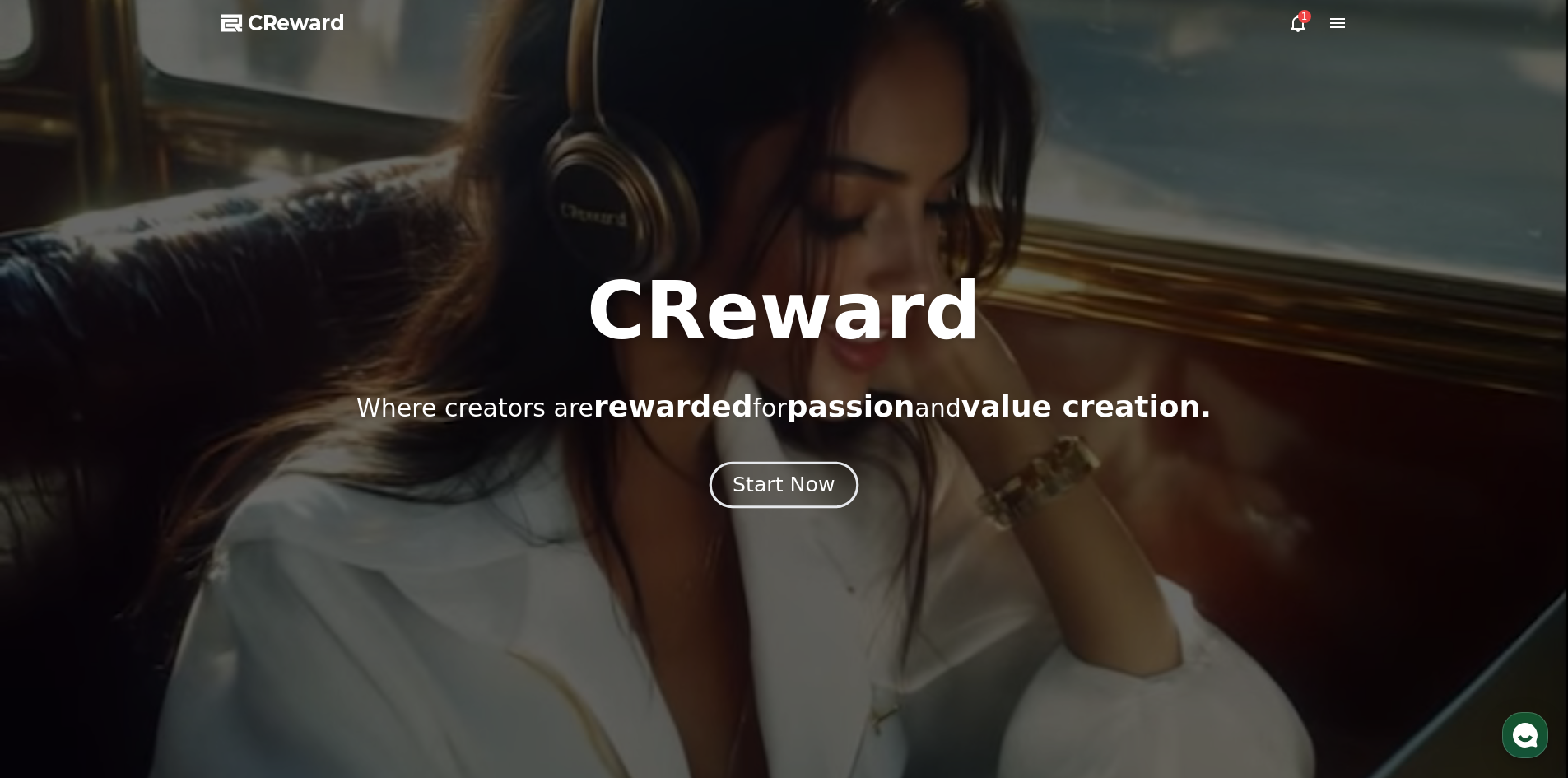
click at [781, 472] on div "Start Now" at bounding box center [784, 485] width 102 height 28
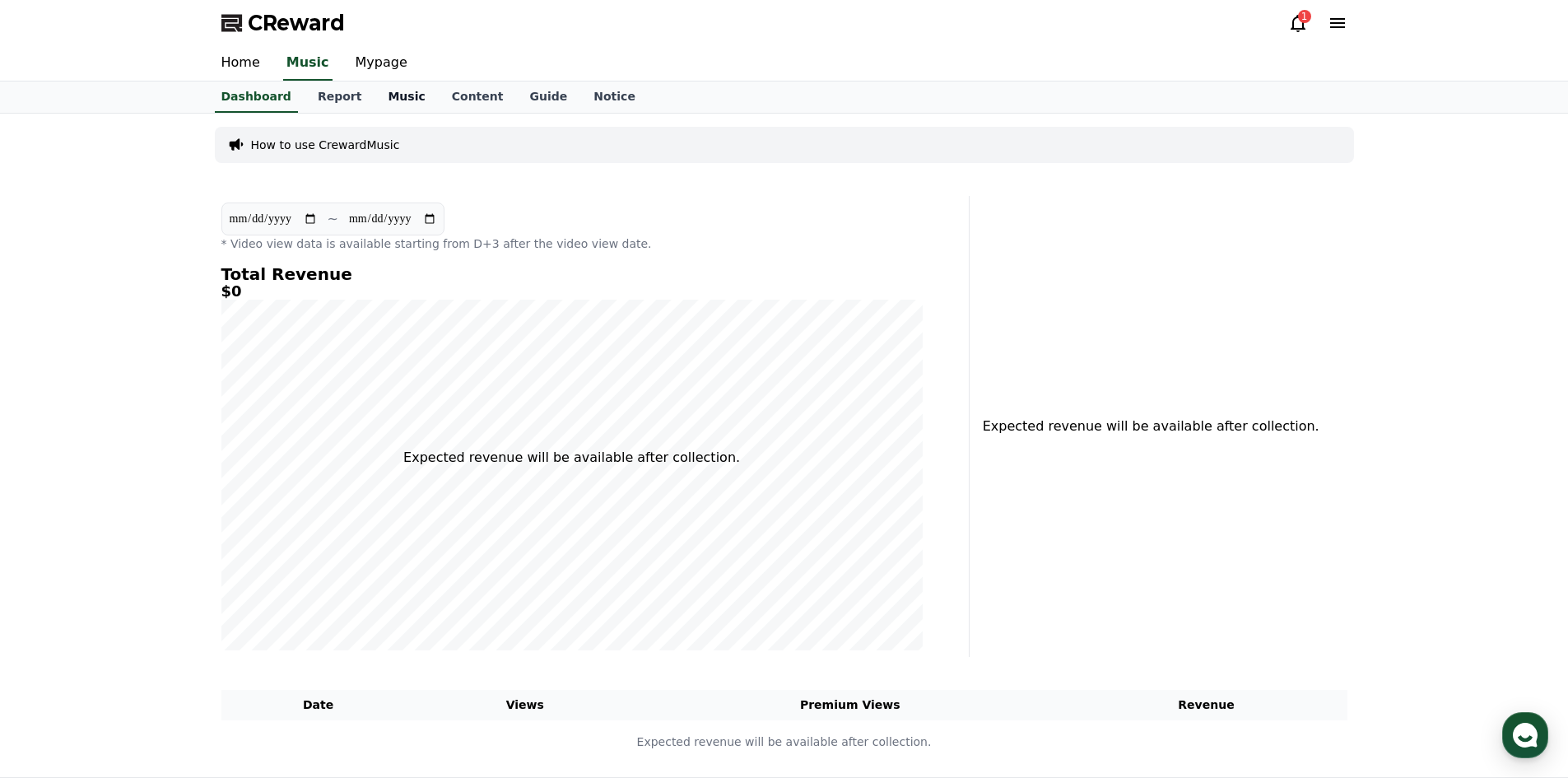
click at [391, 91] on link "Music" at bounding box center [406, 97] width 64 height 31
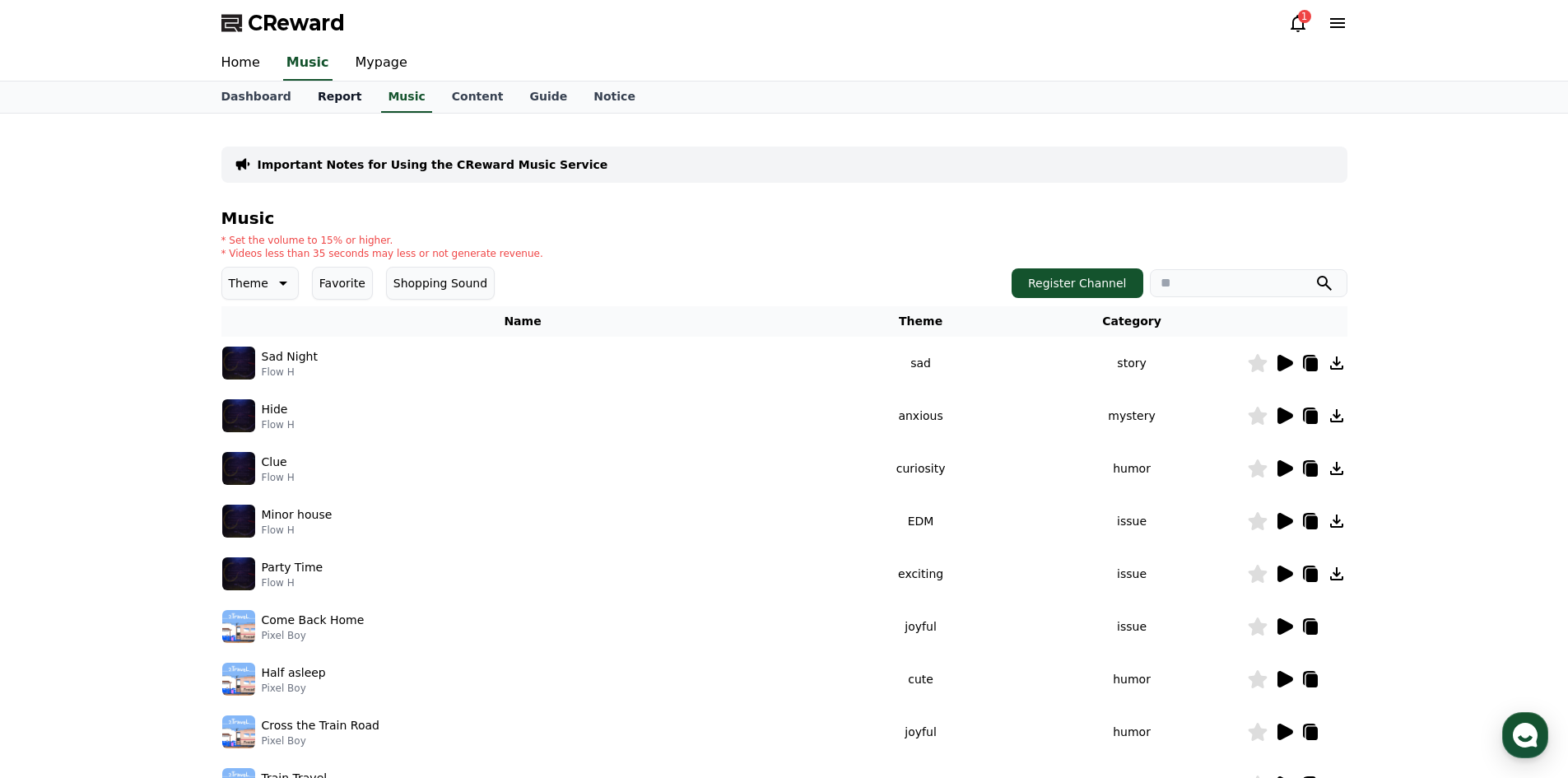
click at [333, 83] on link "Report" at bounding box center [340, 97] width 71 height 31
click at [321, 96] on link "Report" at bounding box center [340, 97] width 57 height 31
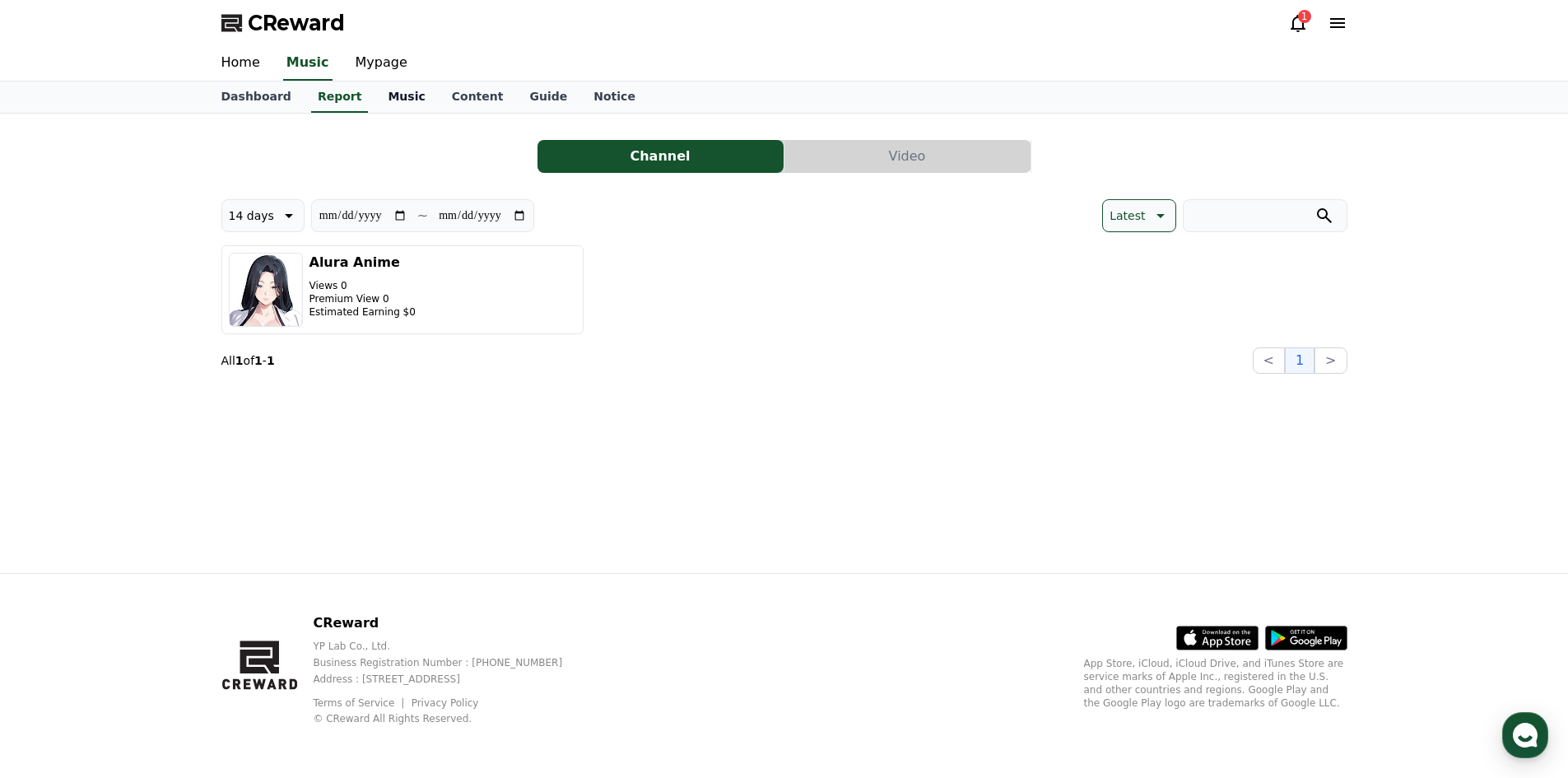
click at [383, 97] on link "Music" at bounding box center [406, 97] width 64 height 31
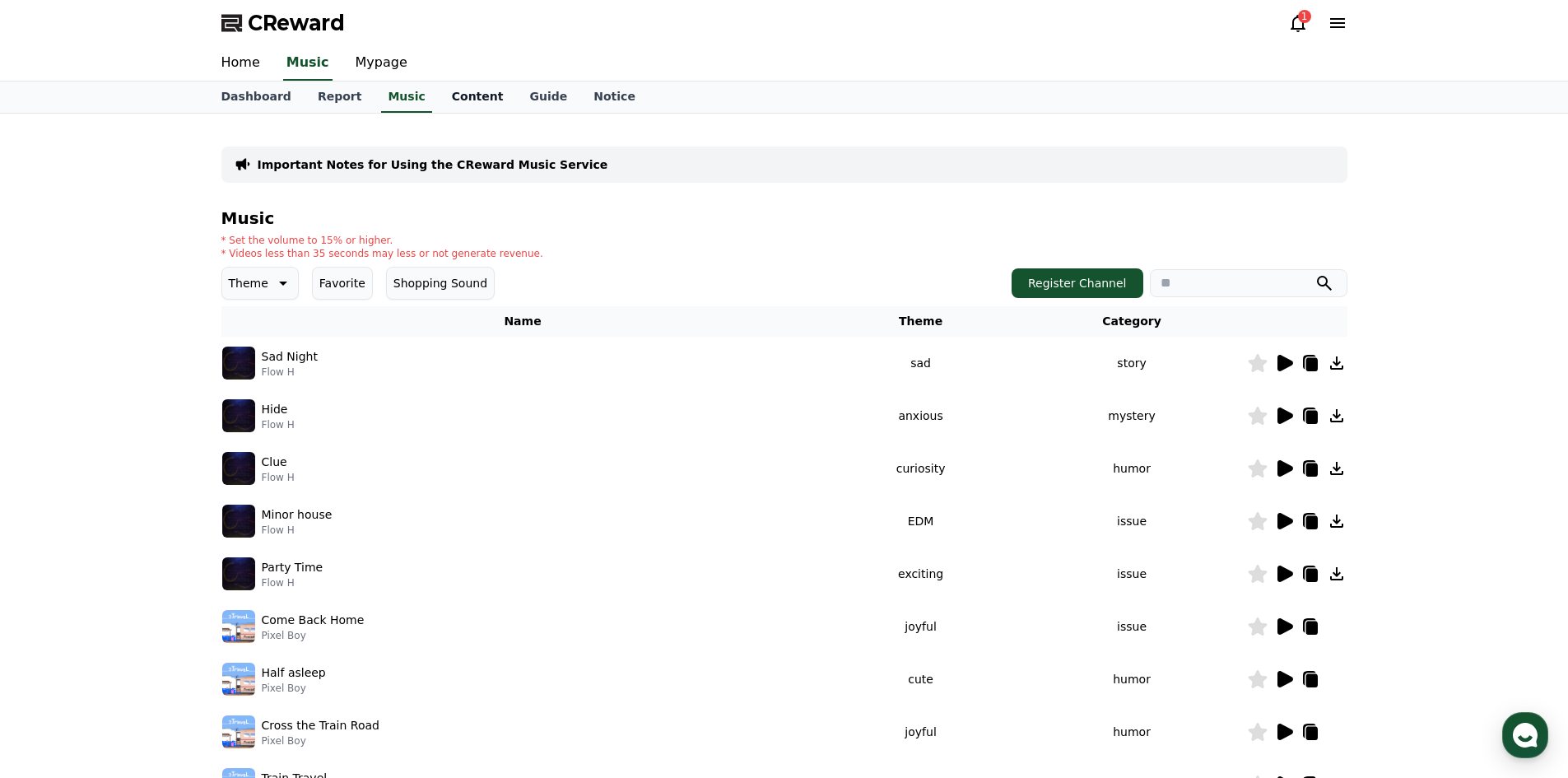
click at [439, 89] on link "Content" at bounding box center [478, 97] width 79 height 31
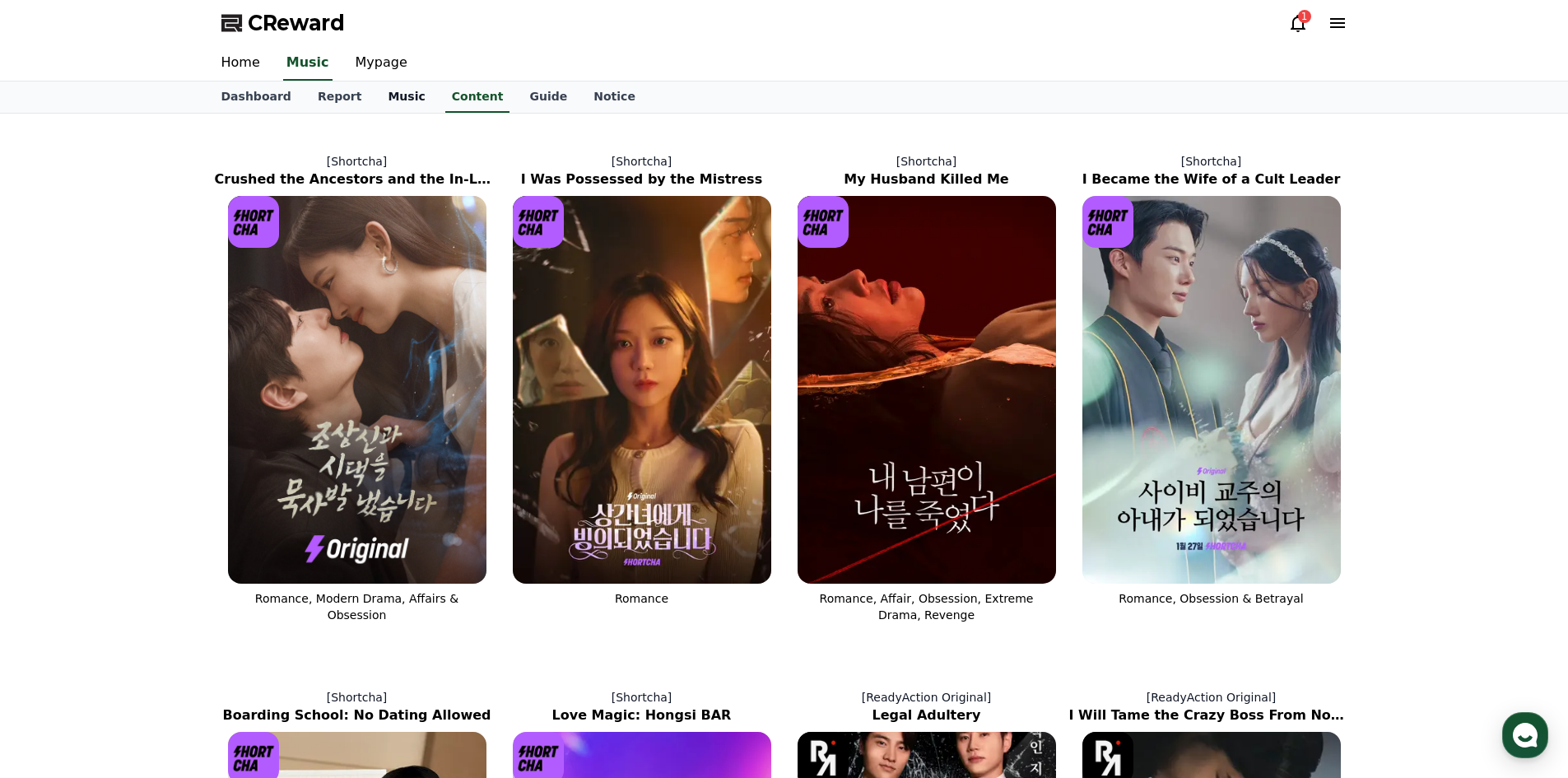
click at [406, 89] on link "Music" at bounding box center [406, 97] width 64 height 31
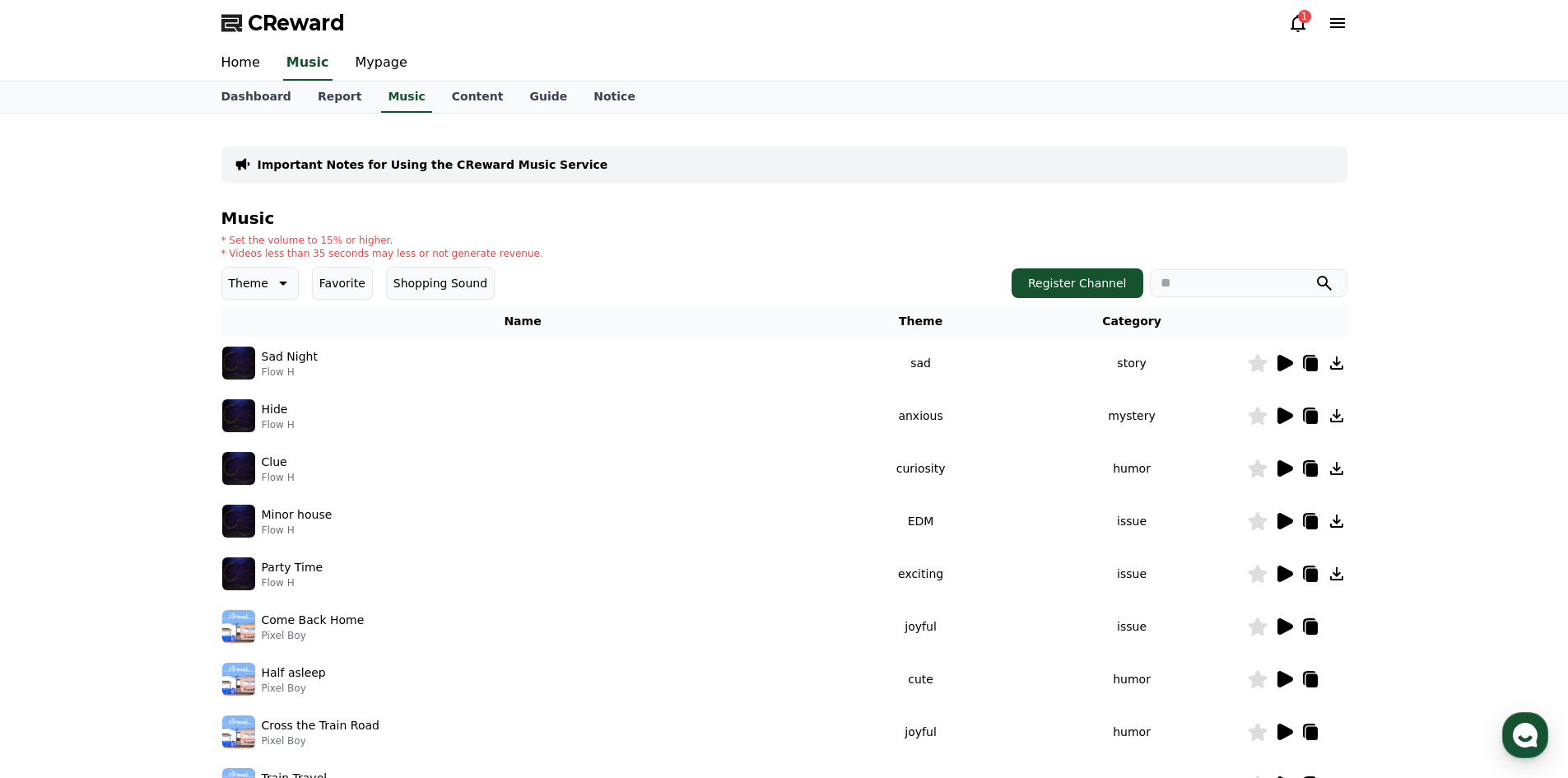
click at [448, 165] on p "Important Notes for Using the CReward Music Service" at bounding box center [433, 164] width 351 height 17
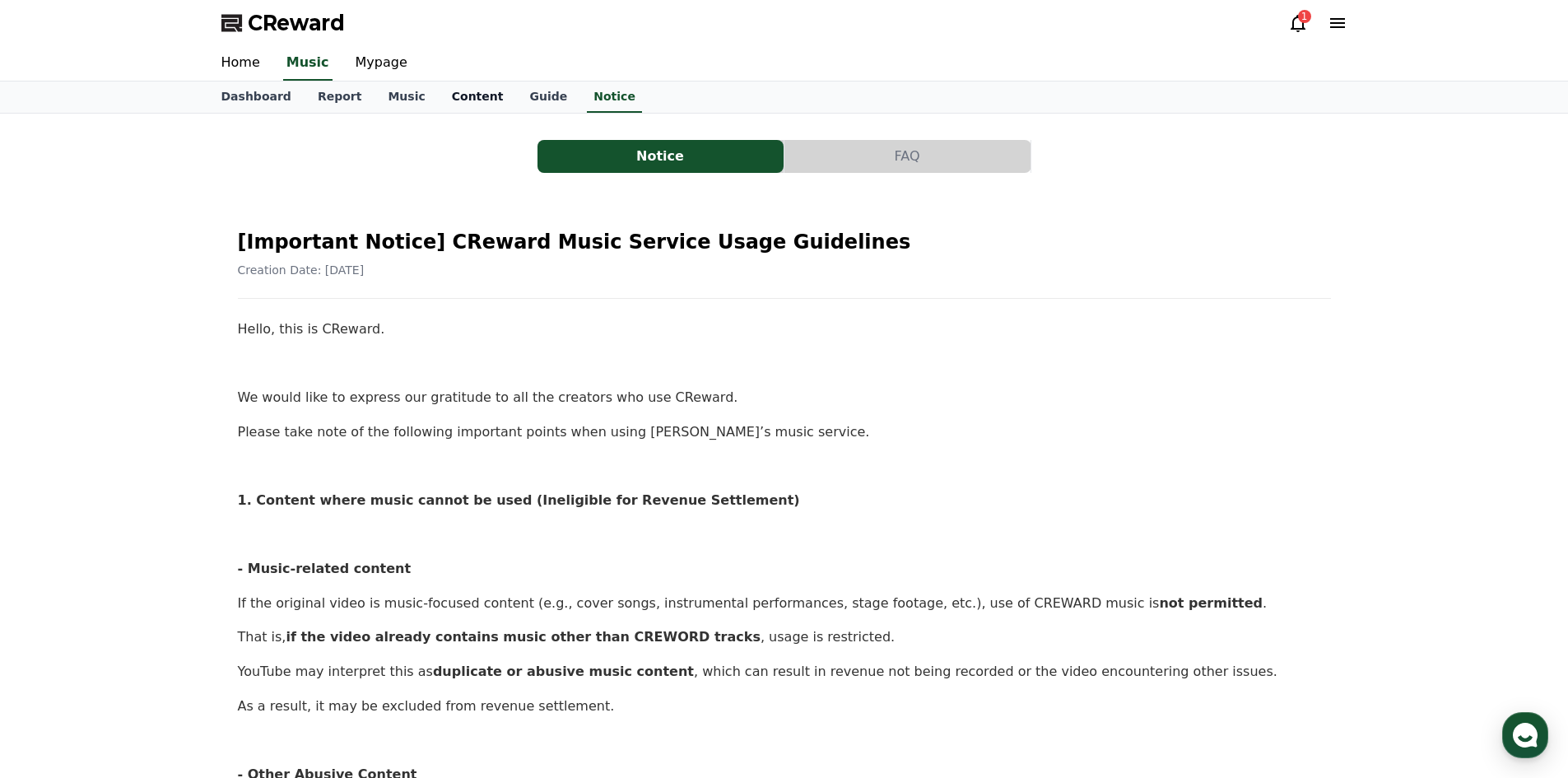
click at [440, 91] on link "Content" at bounding box center [478, 97] width 79 height 31
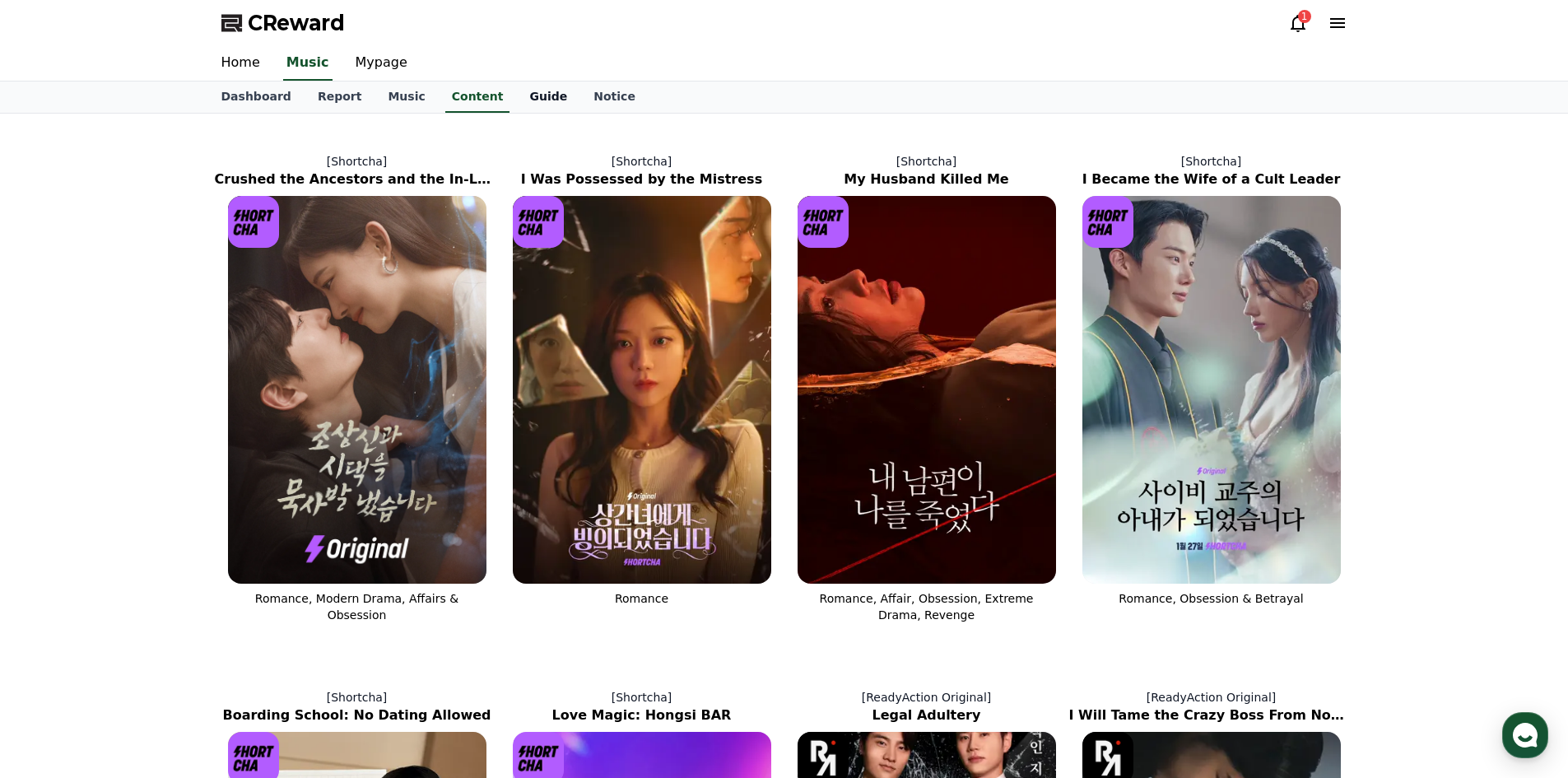
click at [523, 91] on link "Guide" at bounding box center [548, 97] width 64 height 31
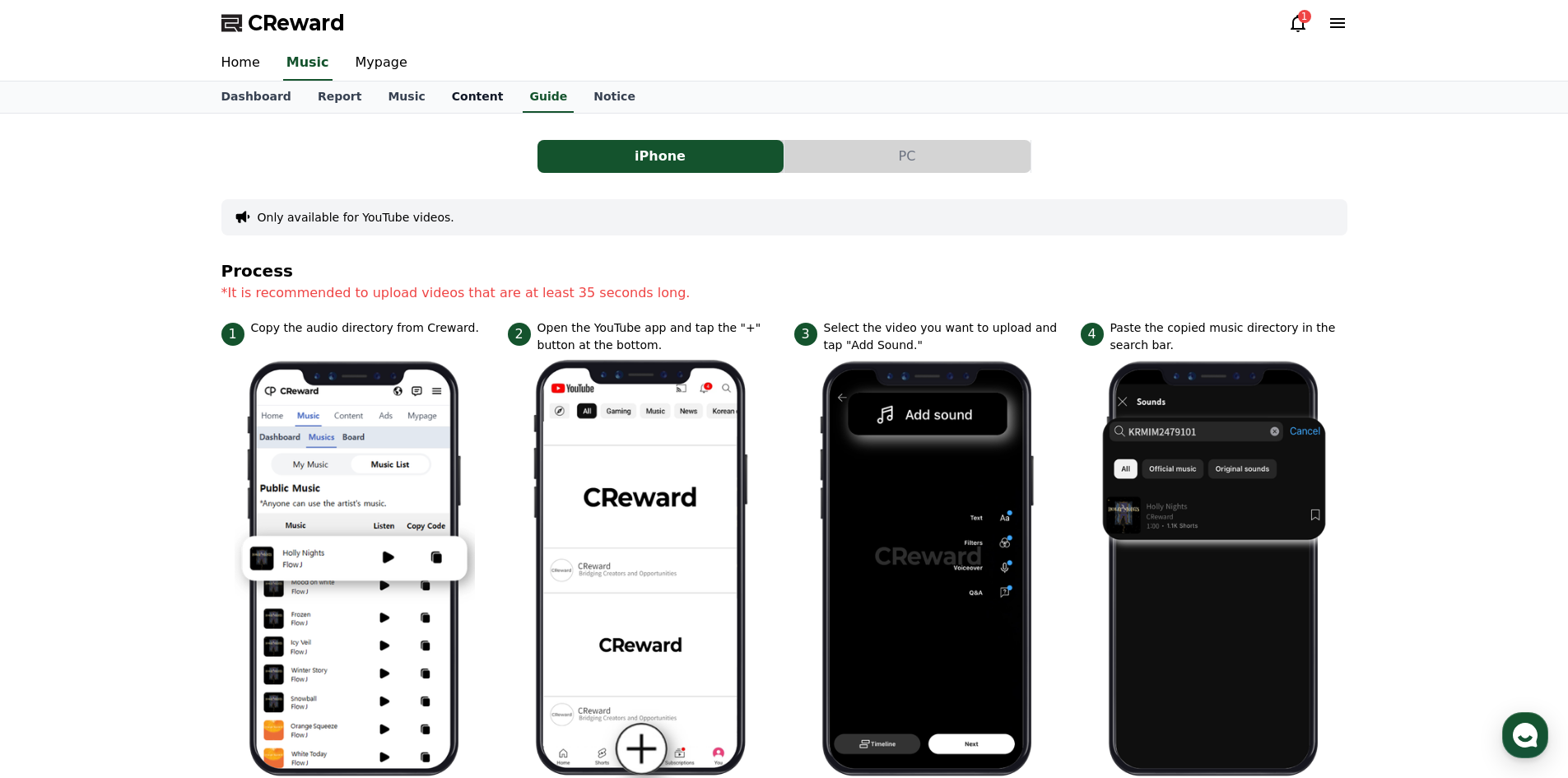
click at [450, 84] on link "Content" at bounding box center [478, 97] width 79 height 31
click at [385, 90] on link "Music" at bounding box center [406, 97] width 64 height 31
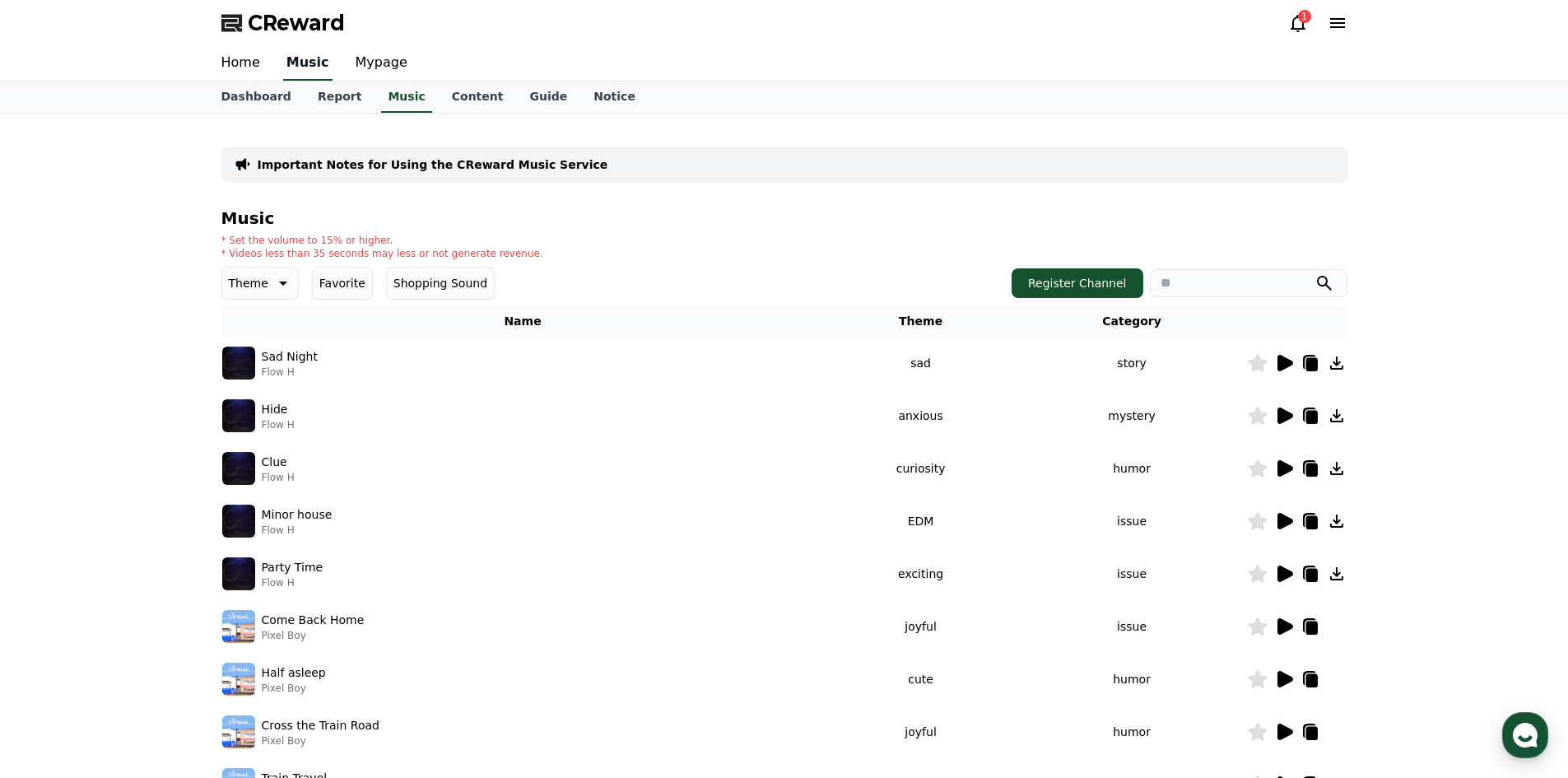
click at [300, 75] on link "Music" at bounding box center [307, 63] width 49 height 34
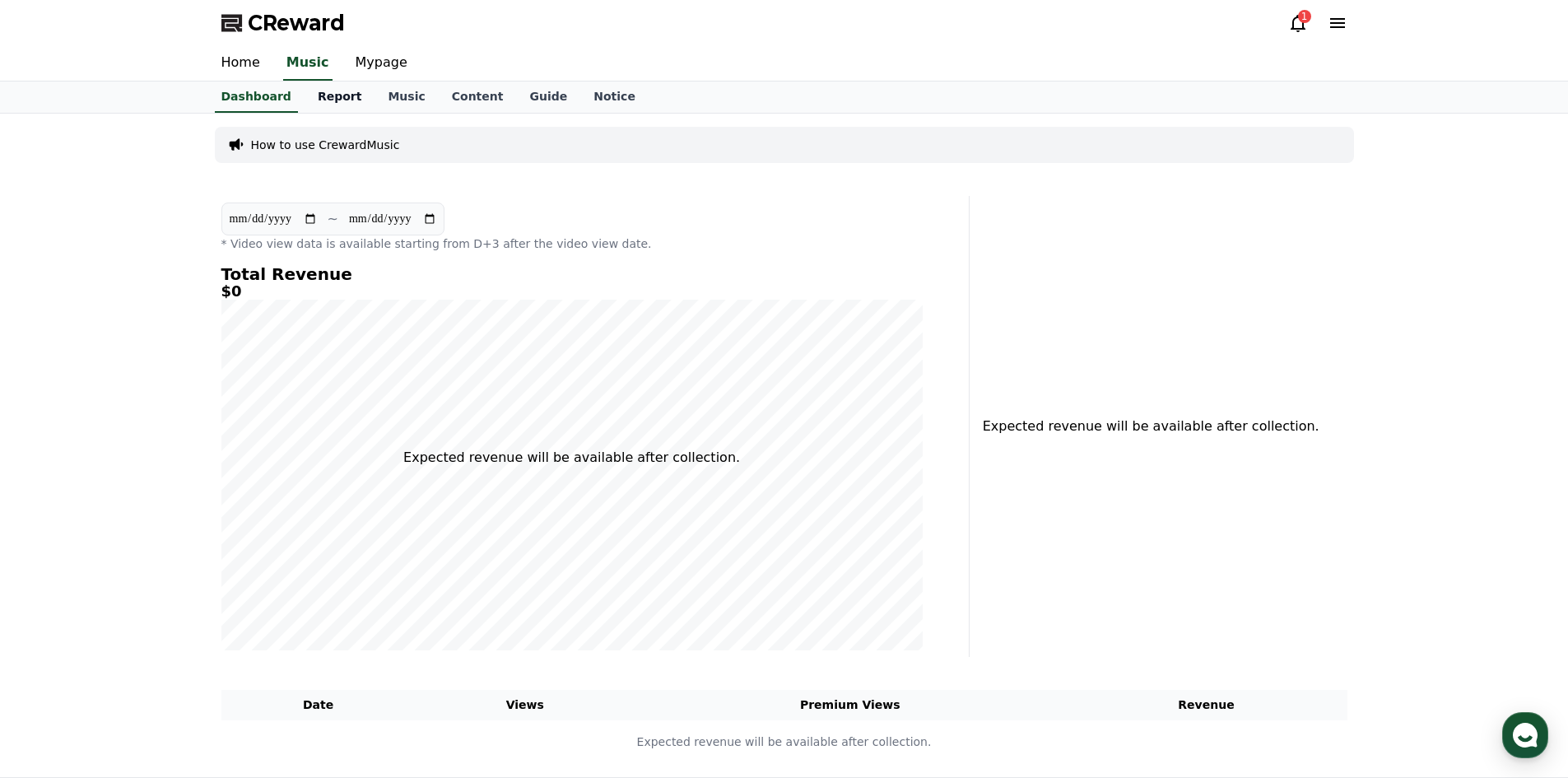
click at [328, 102] on link "Report" at bounding box center [340, 97] width 71 height 31
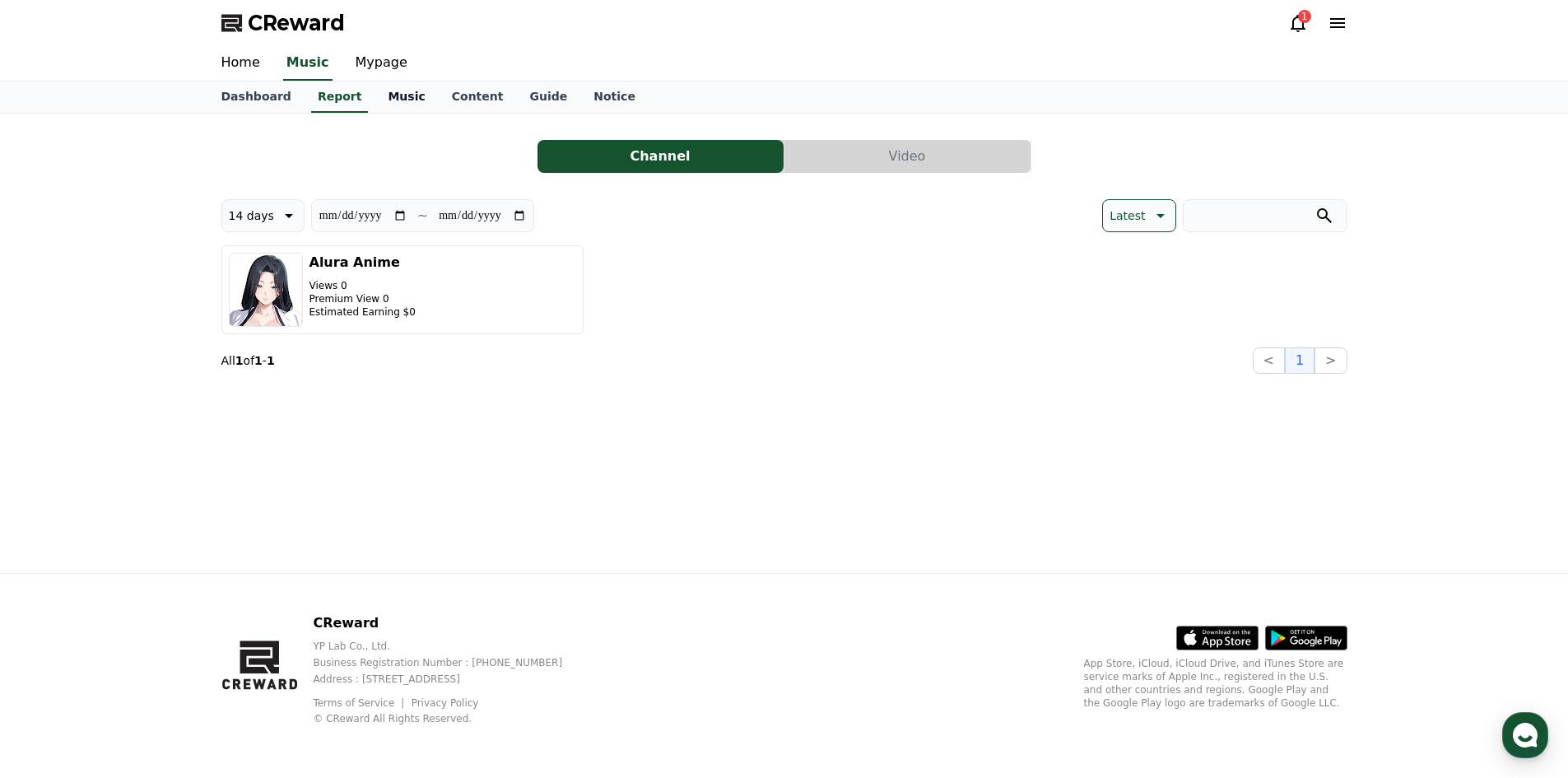
click at [402, 86] on link "Music" at bounding box center [406, 97] width 64 height 31
